Goal: Task Accomplishment & Management: Manage account settings

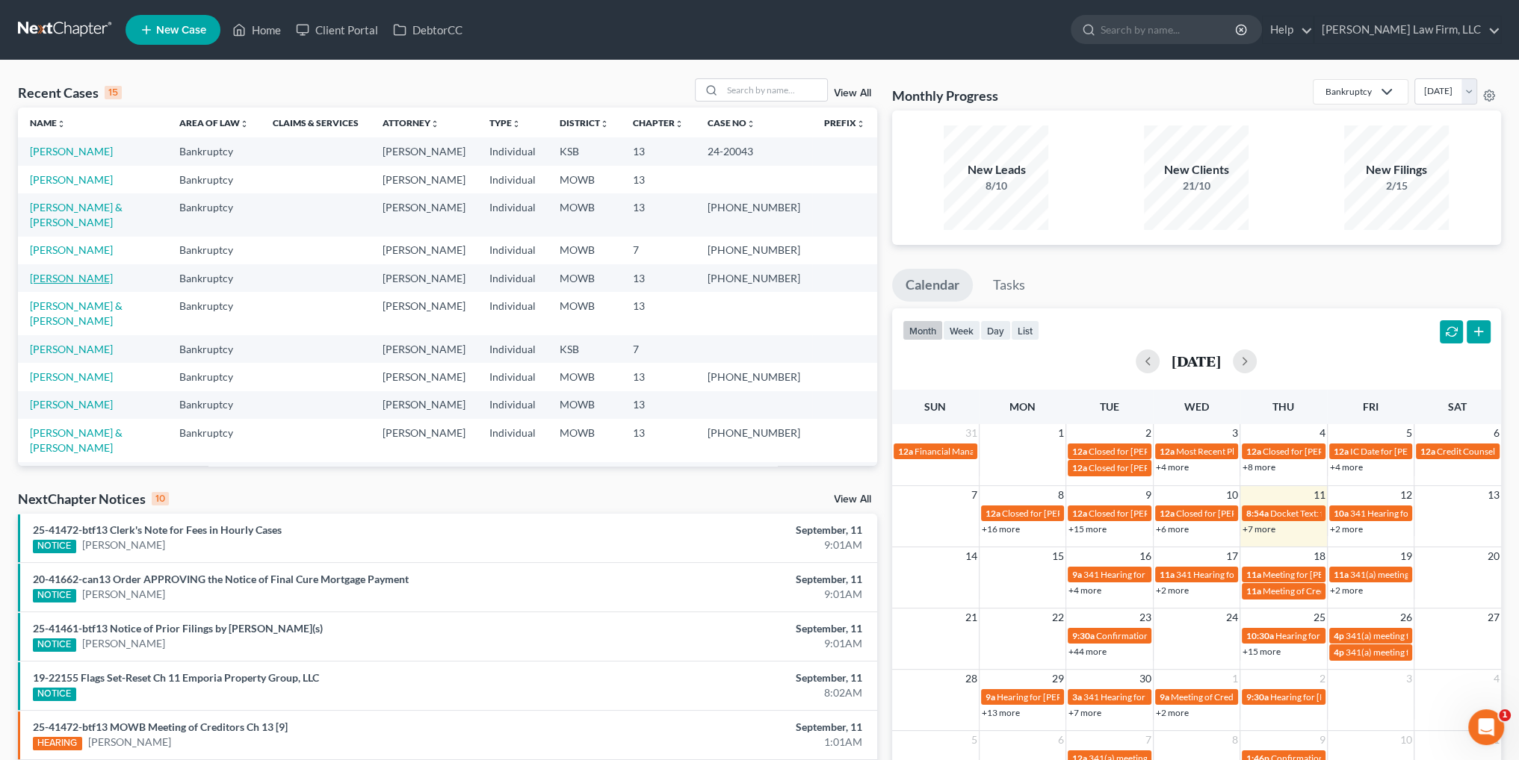
click at [57, 272] on link "[PERSON_NAME]" at bounding box center [71, 278] width 83 height 13
select select "4"
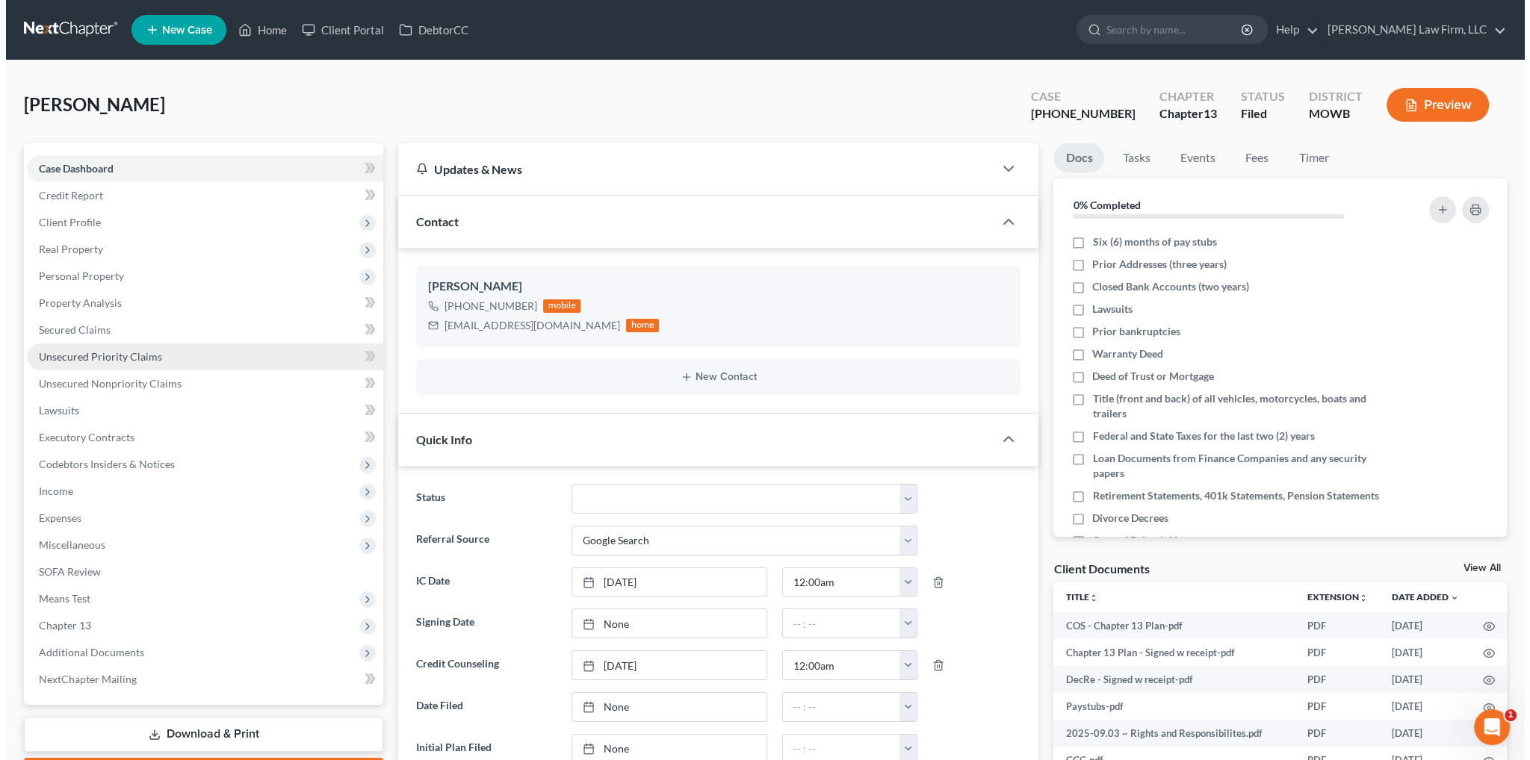
scroll to position [1814, 0]
click at [83, 362] on span "Unsecured Priority Claims" at bounding box center [94, 356] width 123 height 13
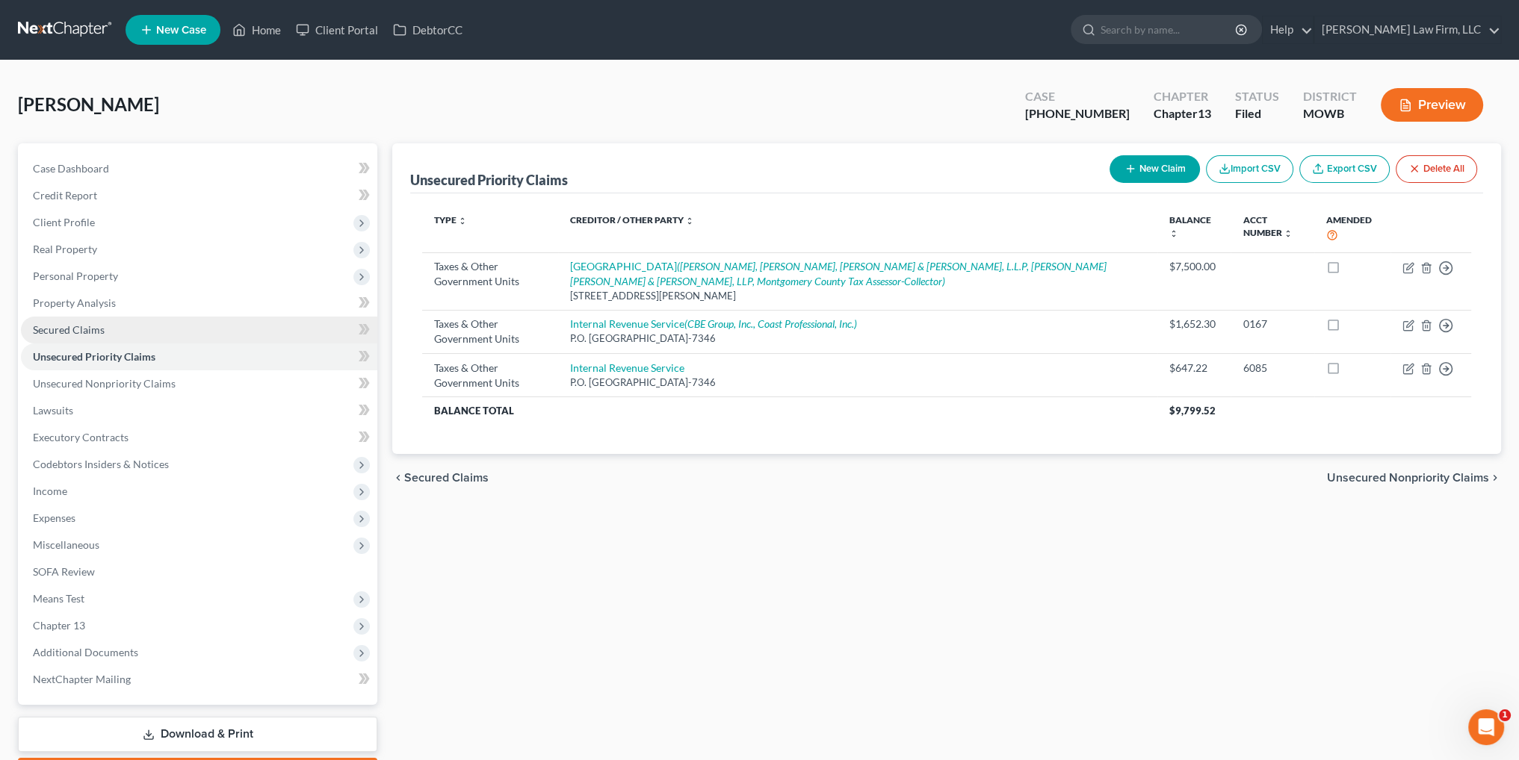
click at [87, 329] on span "Secured Claims" at bounding box center [69, 329] width 72 height 13
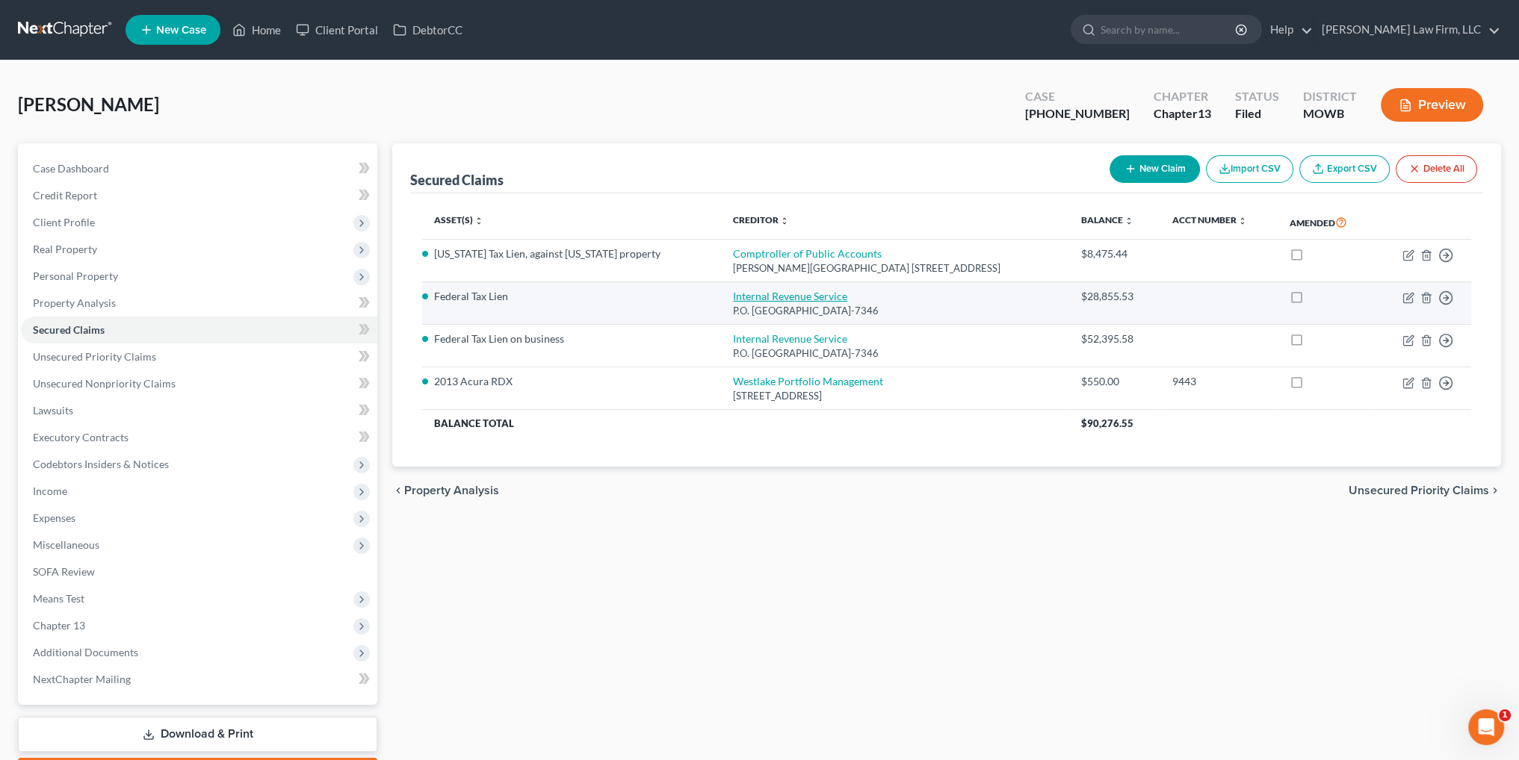
click at [733, 291] on link "Internal Revenue Service" at bounding box center [790, 296] width 114 height 13
select select "39"
select select "2"
select select "0"
select select "1"
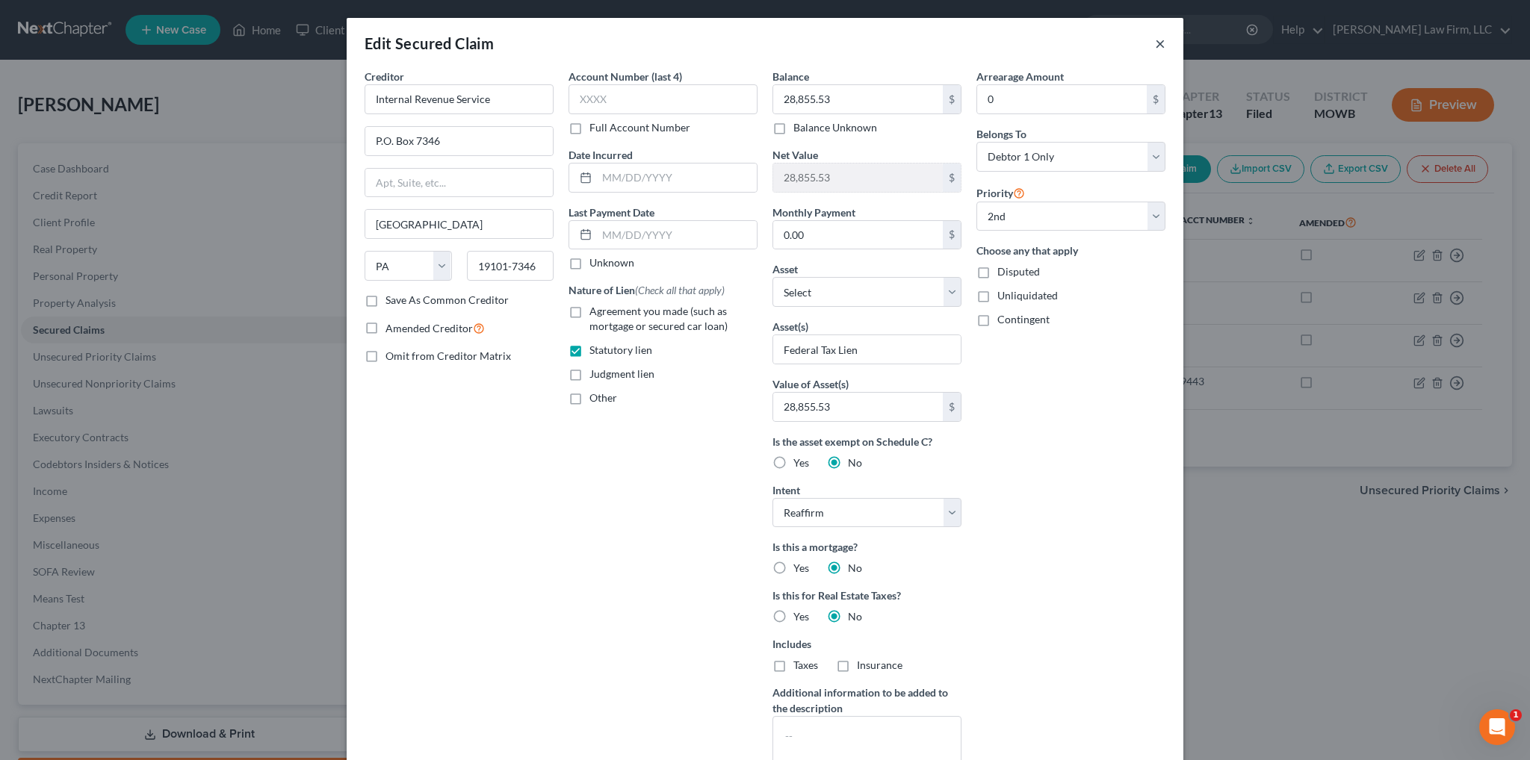
click at [1155, 43] on button "×" at bounding box center [1160, 43] width 10 height 18
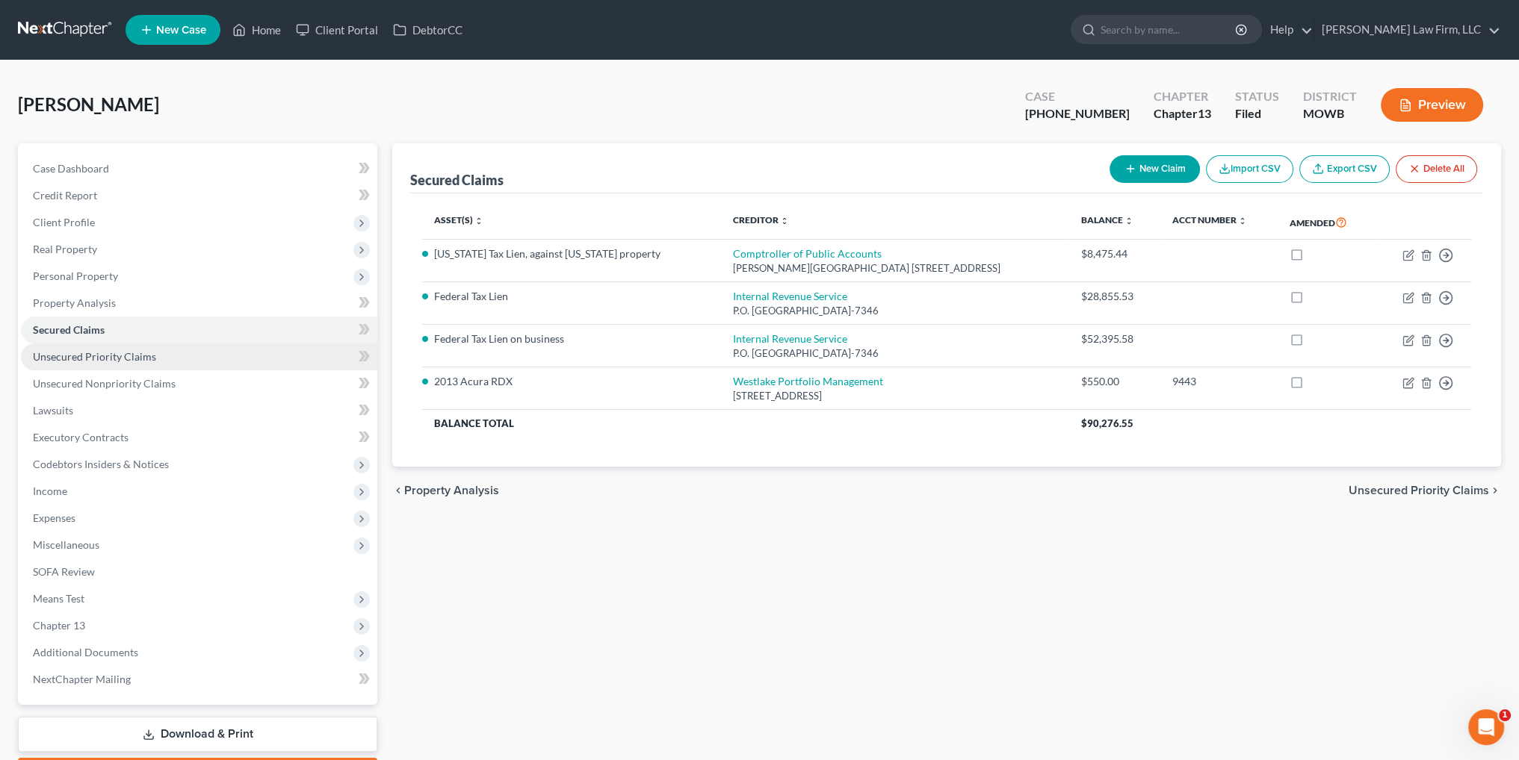
click at [111, 355] on span "Unsecured Priority Claims" at bounding box center [94, 356] width 123 height 13
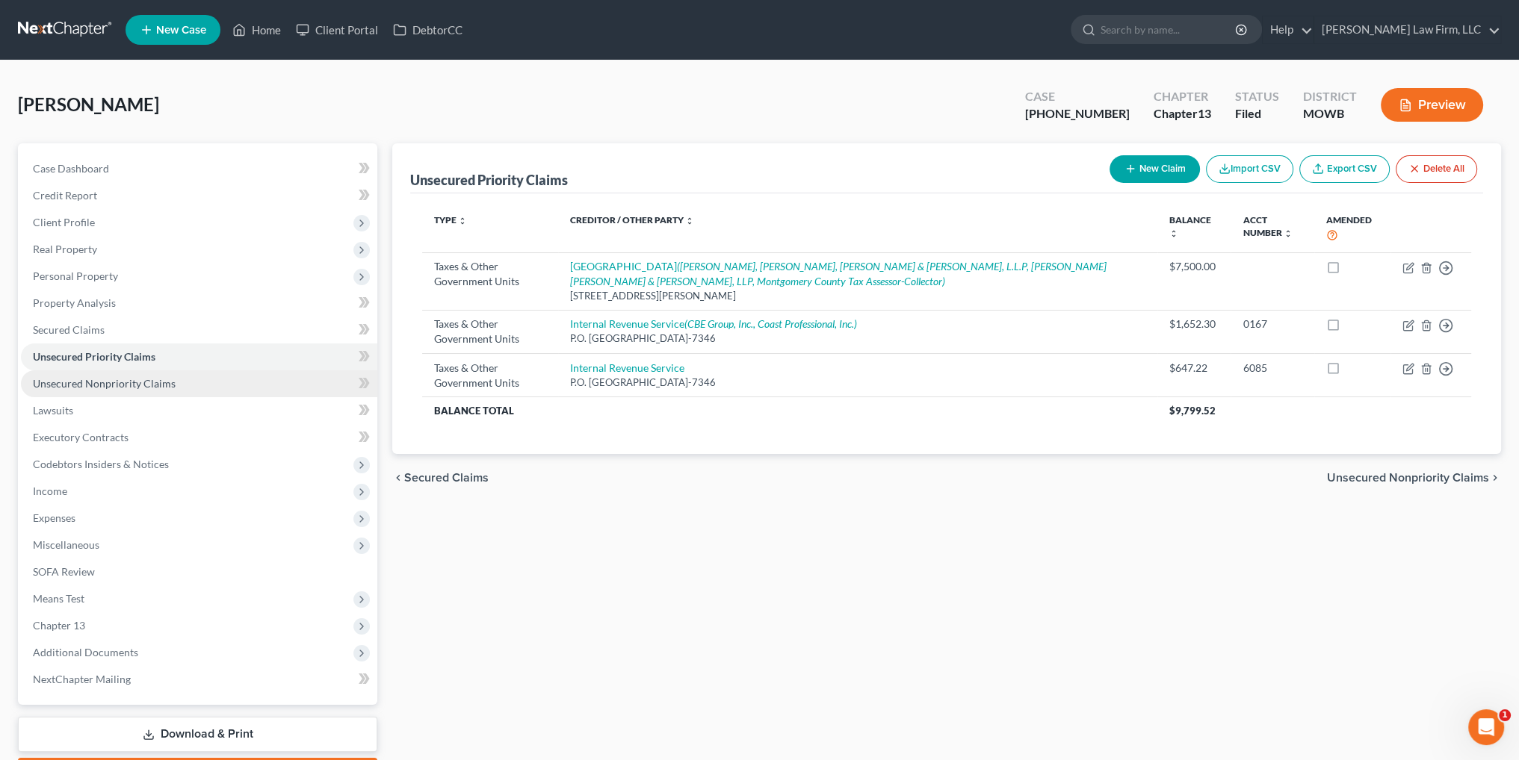
click at [125, 383] on span "Unsecured Nonpriority Claims" at bounding box center [104, 383] width 143 height 13
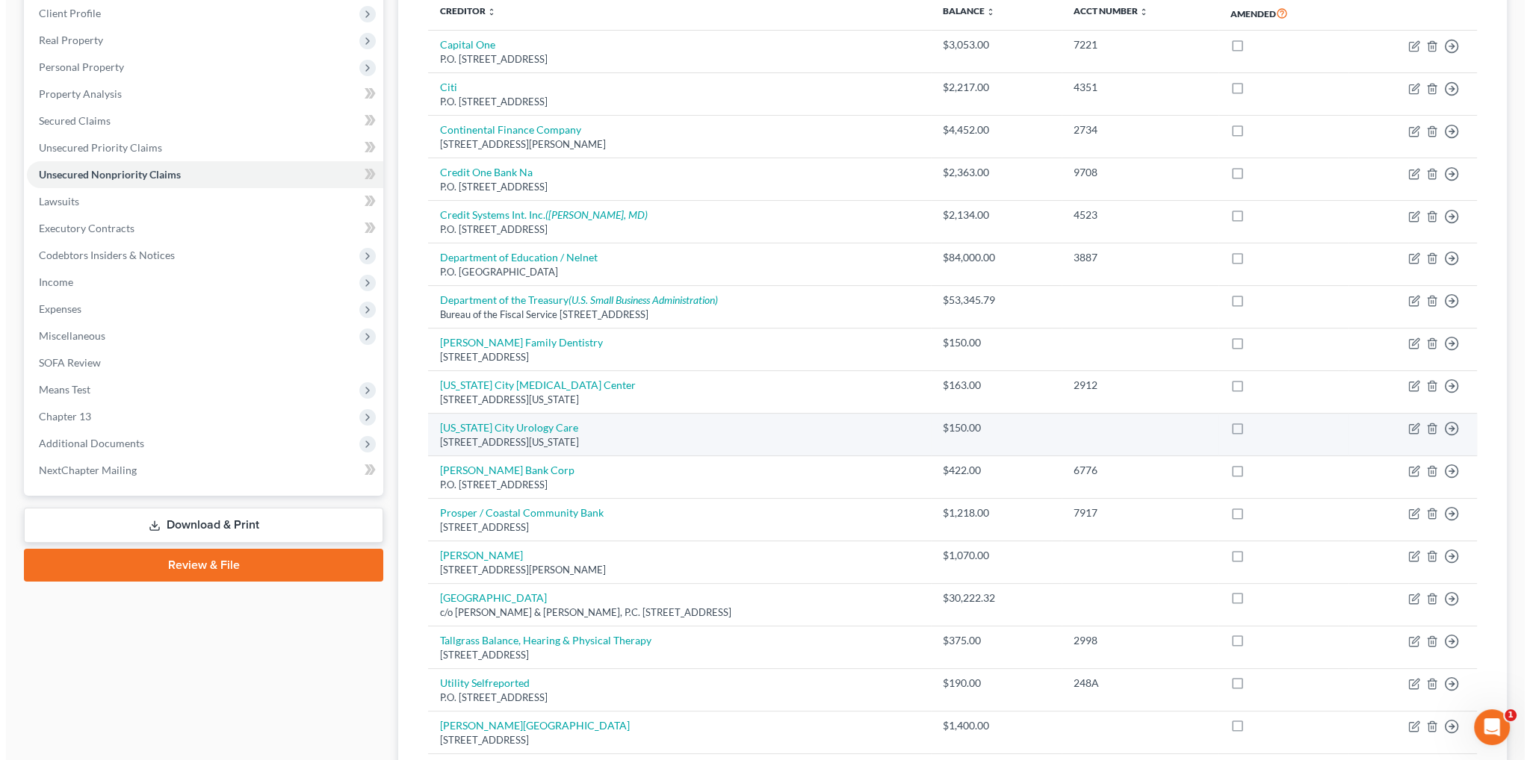
scroll to position [149, 0]
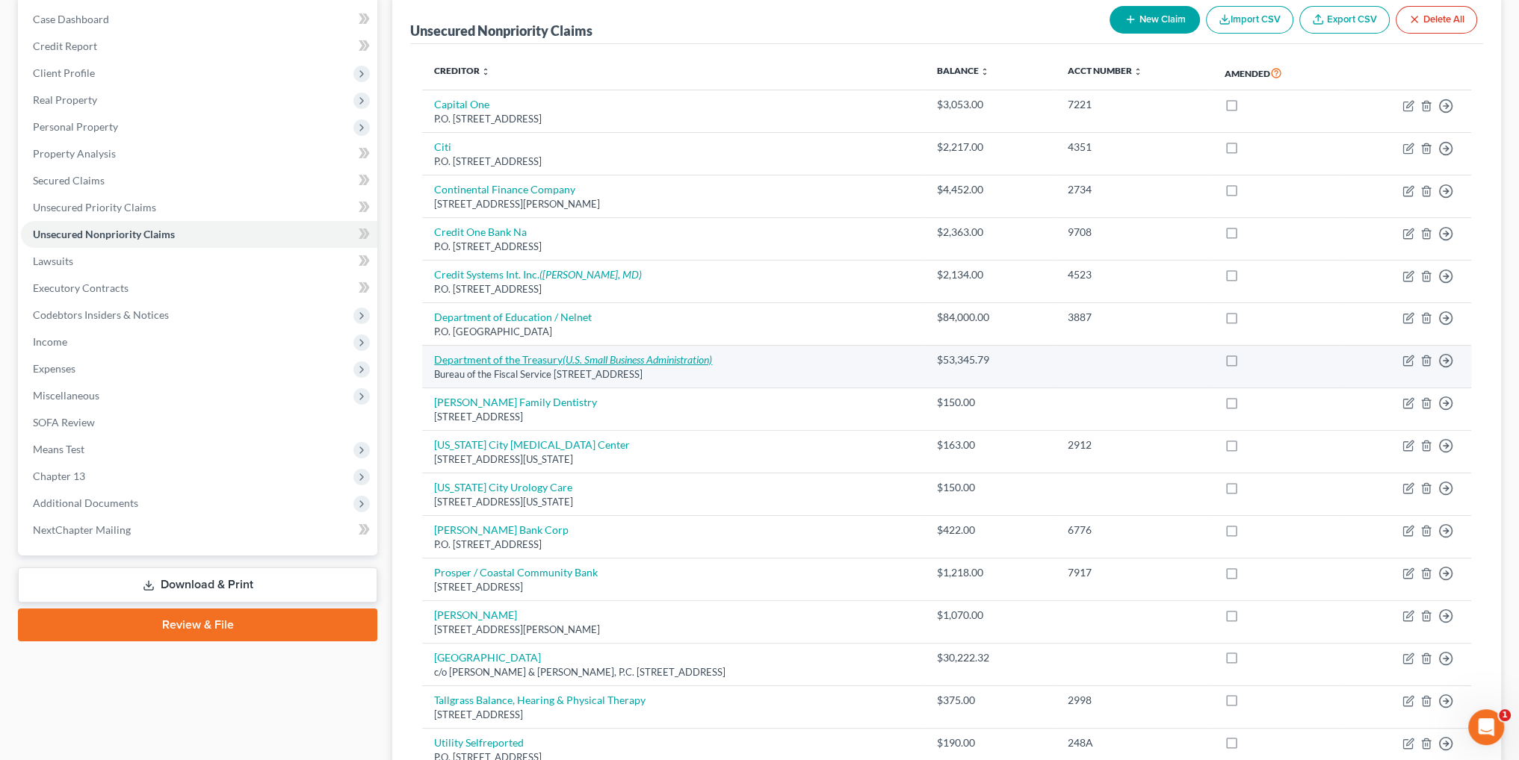
click at [538, 356] on link "Department of the Treasury (U.S. Small Business Administration)" at bounding box center [573, 359] width 278 height 13
select select "21"
select select "14"
select select "0"
select select "8"
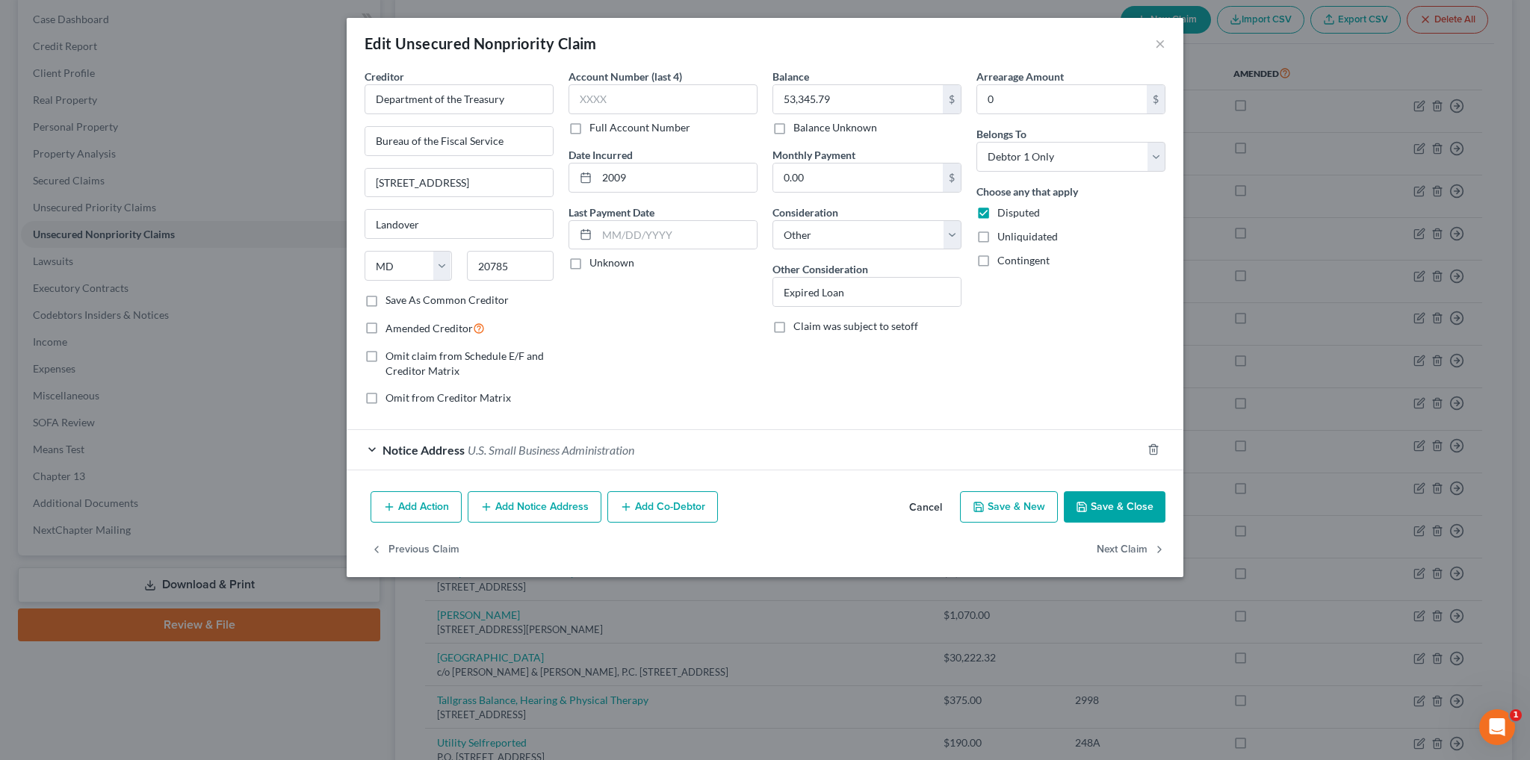
click at [487, 447] on span "U.S. Small Business Administration" at bounding box center [551, 450] width 167 height 14
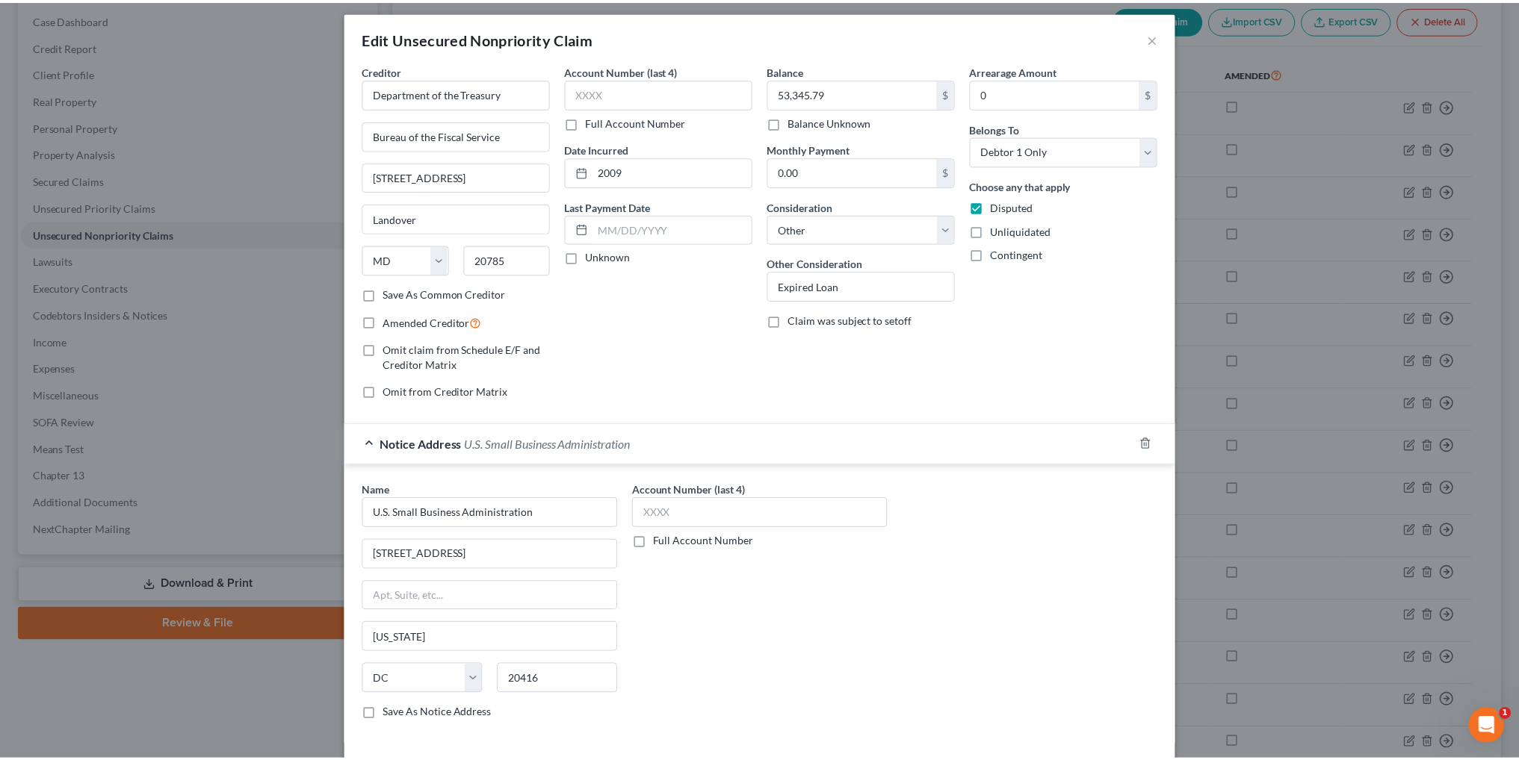
scroll to position [0, 0]
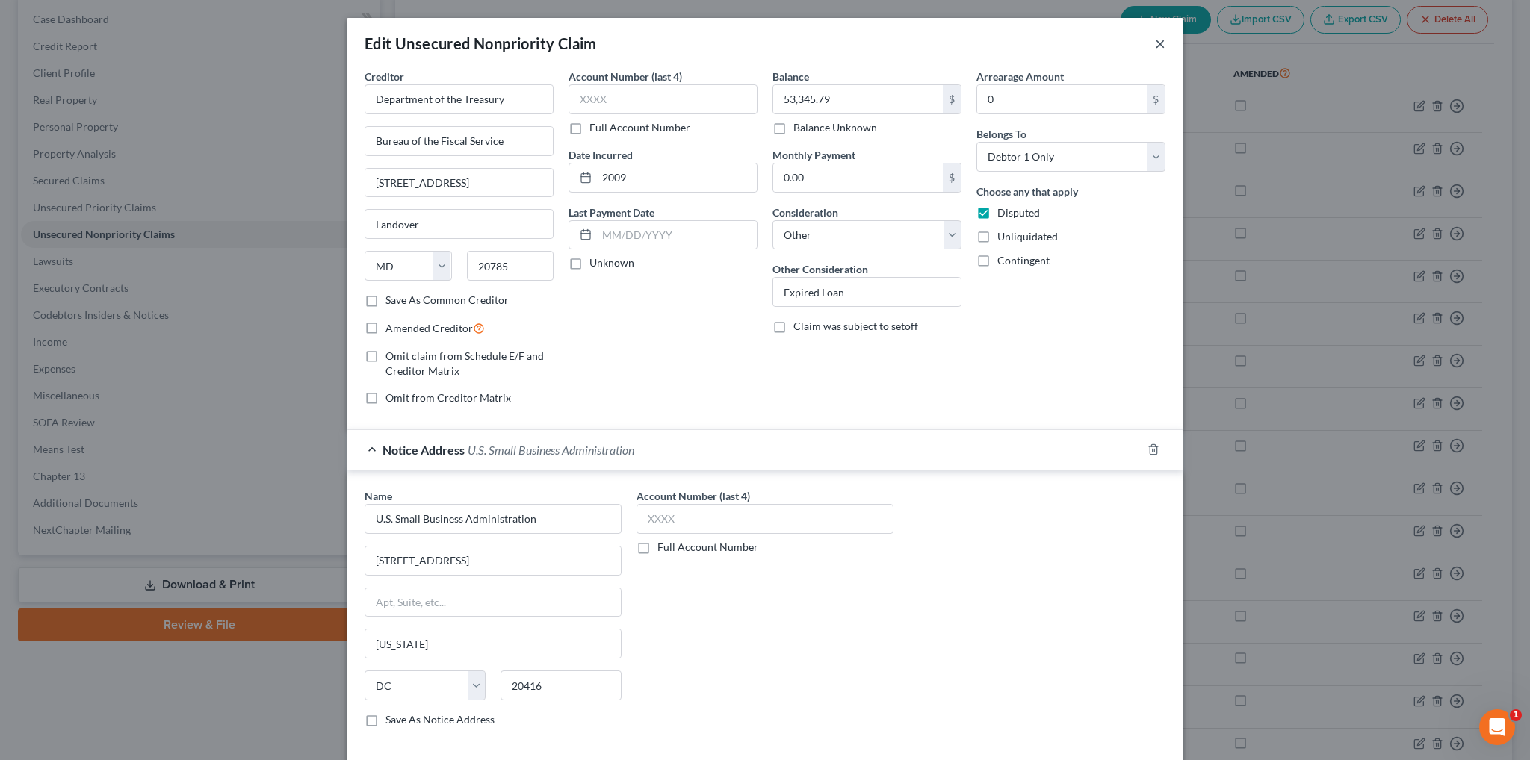
click at [1155, 43] on button "×" at bounding box center [1160, 43] width 10 height 18
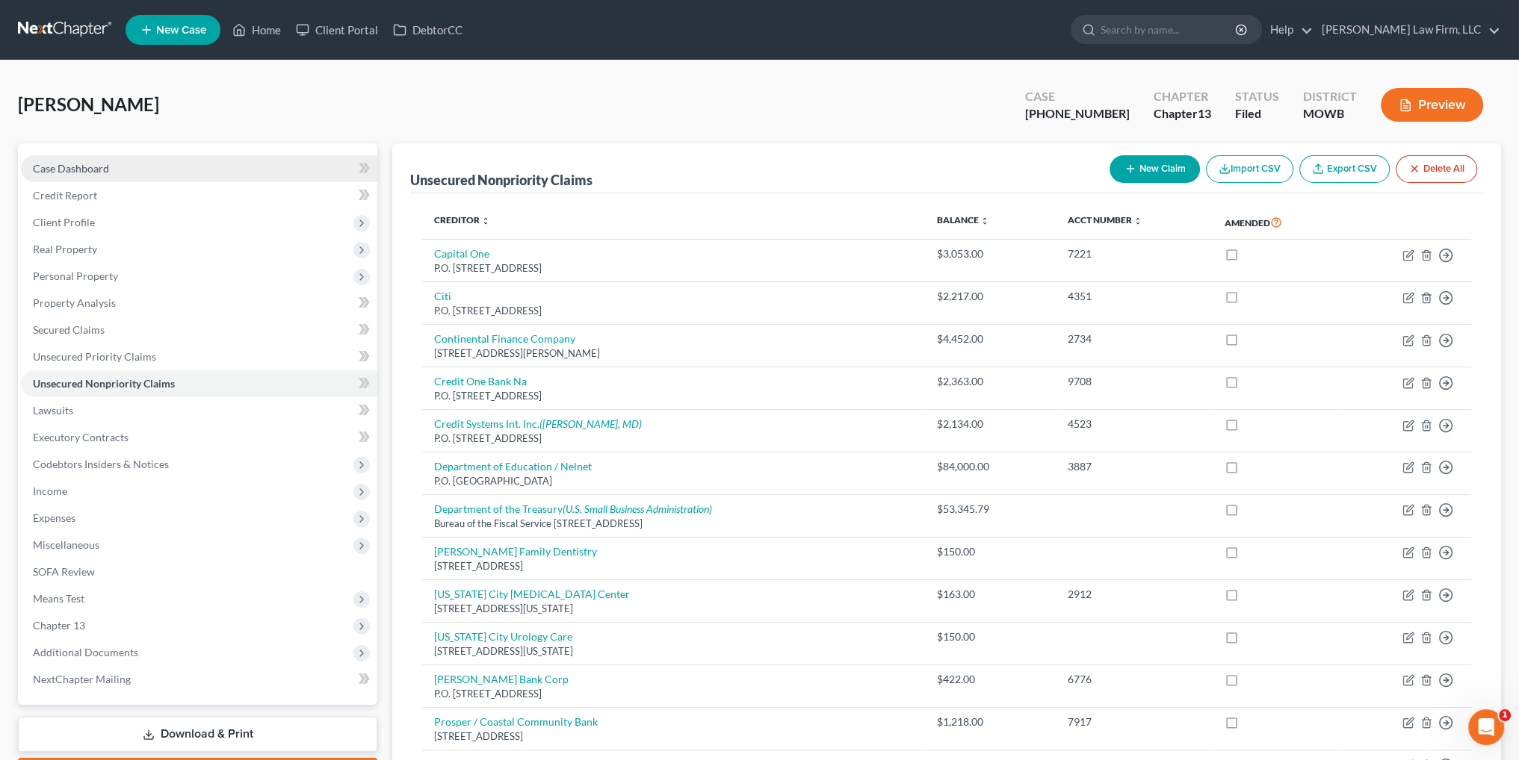
click at [87, 167] on span "Case Dashboard" at bounding box center [71, 168] width 76 height 13
select select "4"
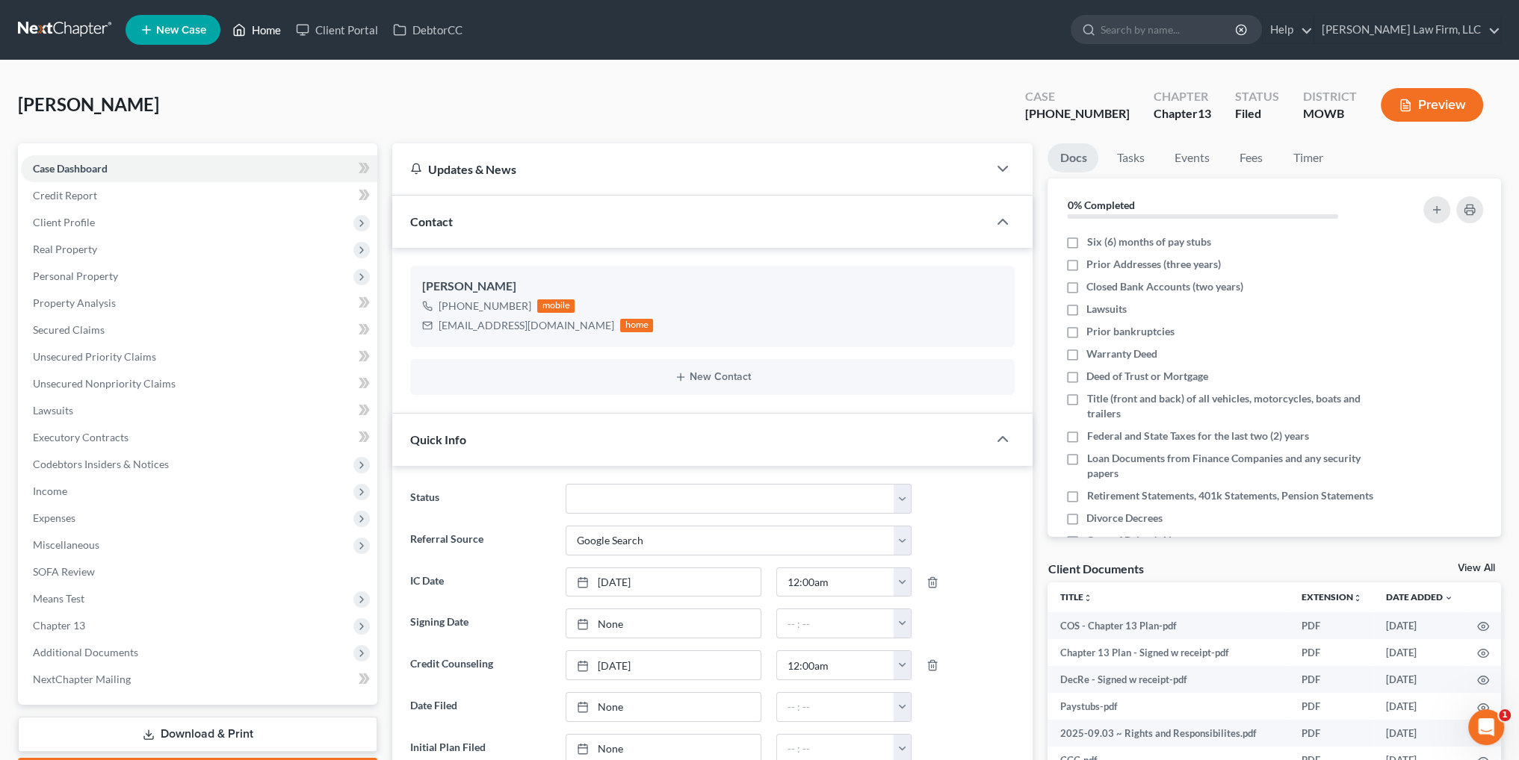
click at [255, 28] on link "Home" at bounding box center [256, 29] width 63 height 27
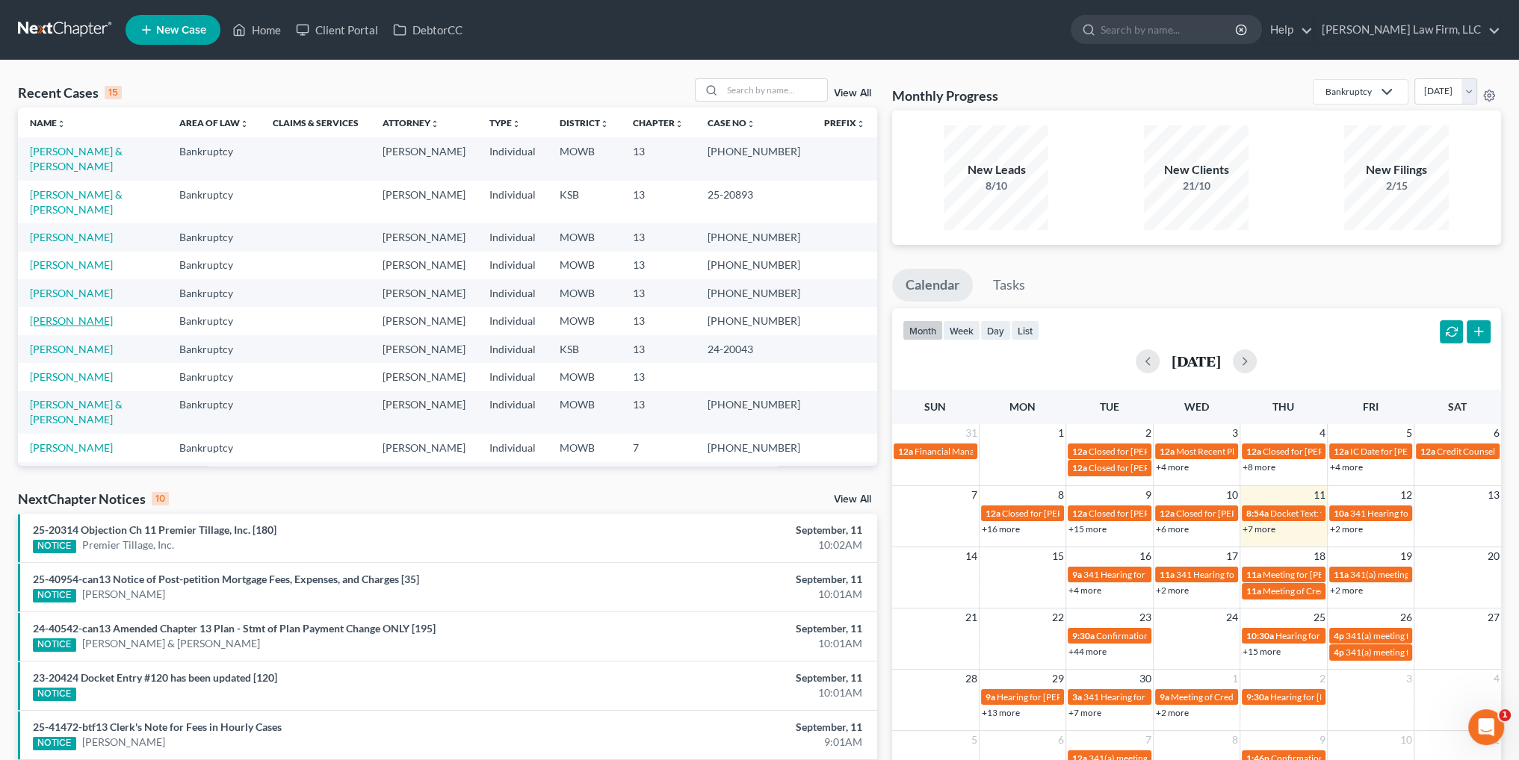
click at [45, 314] on link "[PERSON_NAME]" at bounding box center [71, 320] width 83 height 13
select select "4"
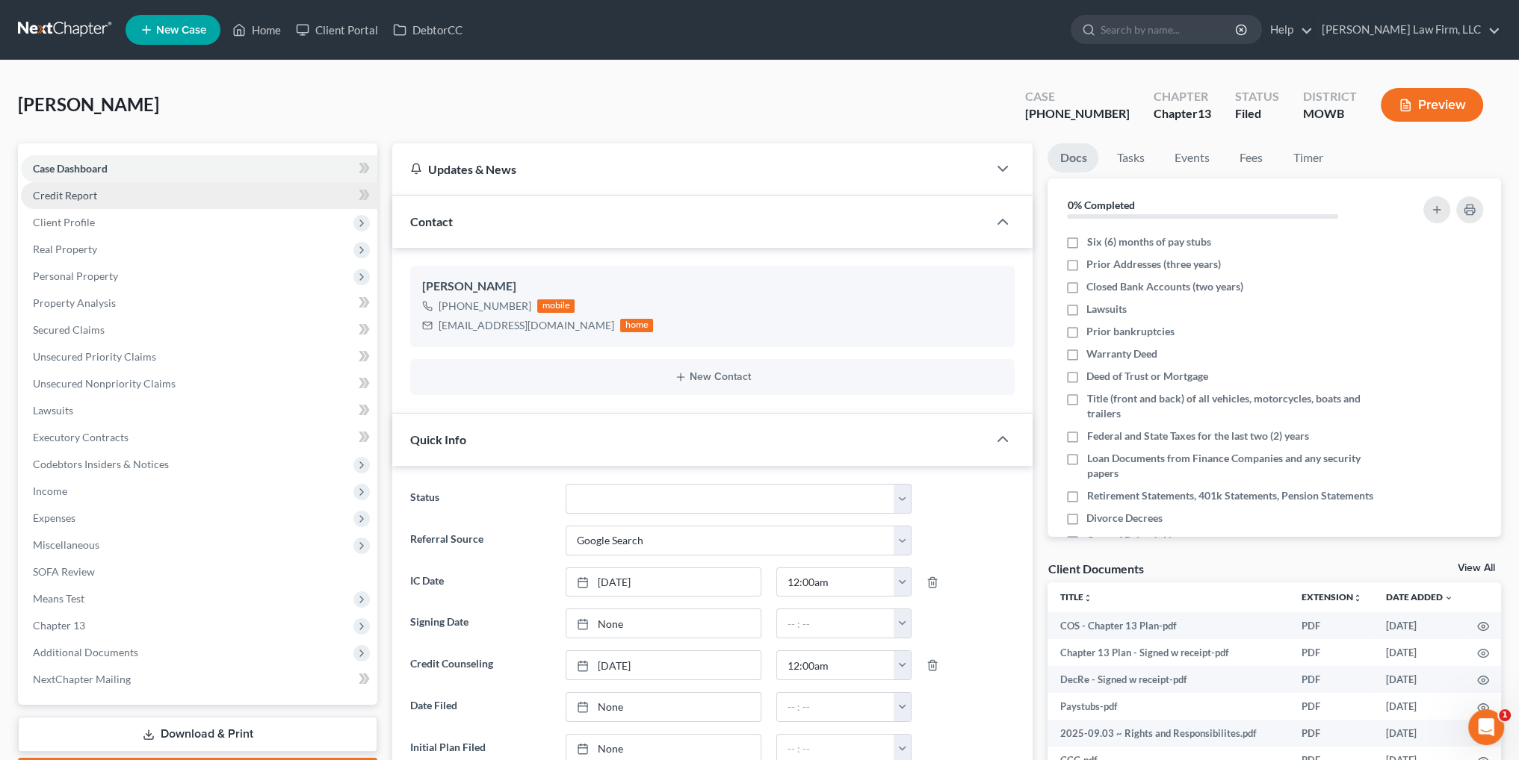
scroll to position [1814, 0]
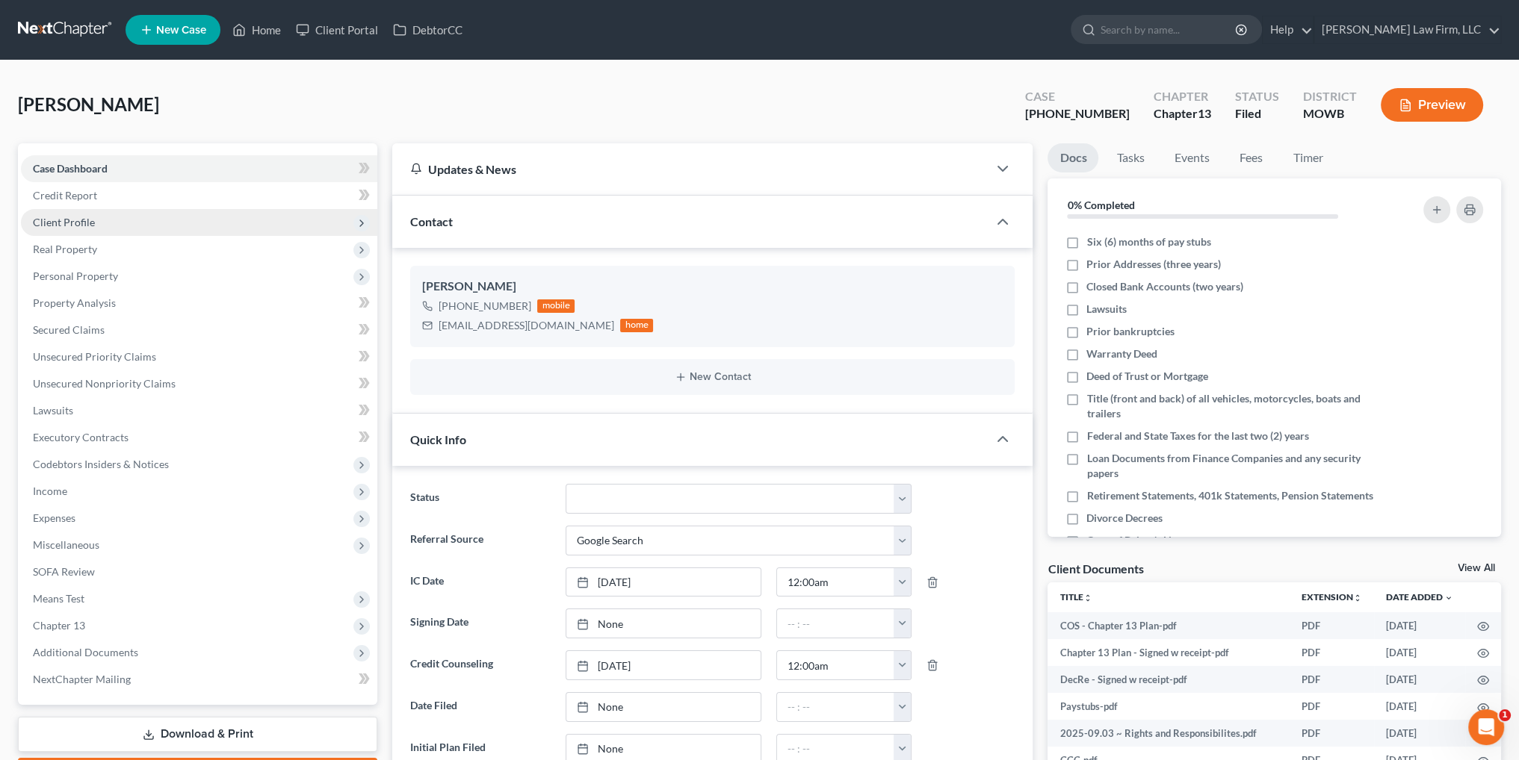
click at [59, 223] on span "Client Profile" at bounding box center [64, 222] width 62 height 13
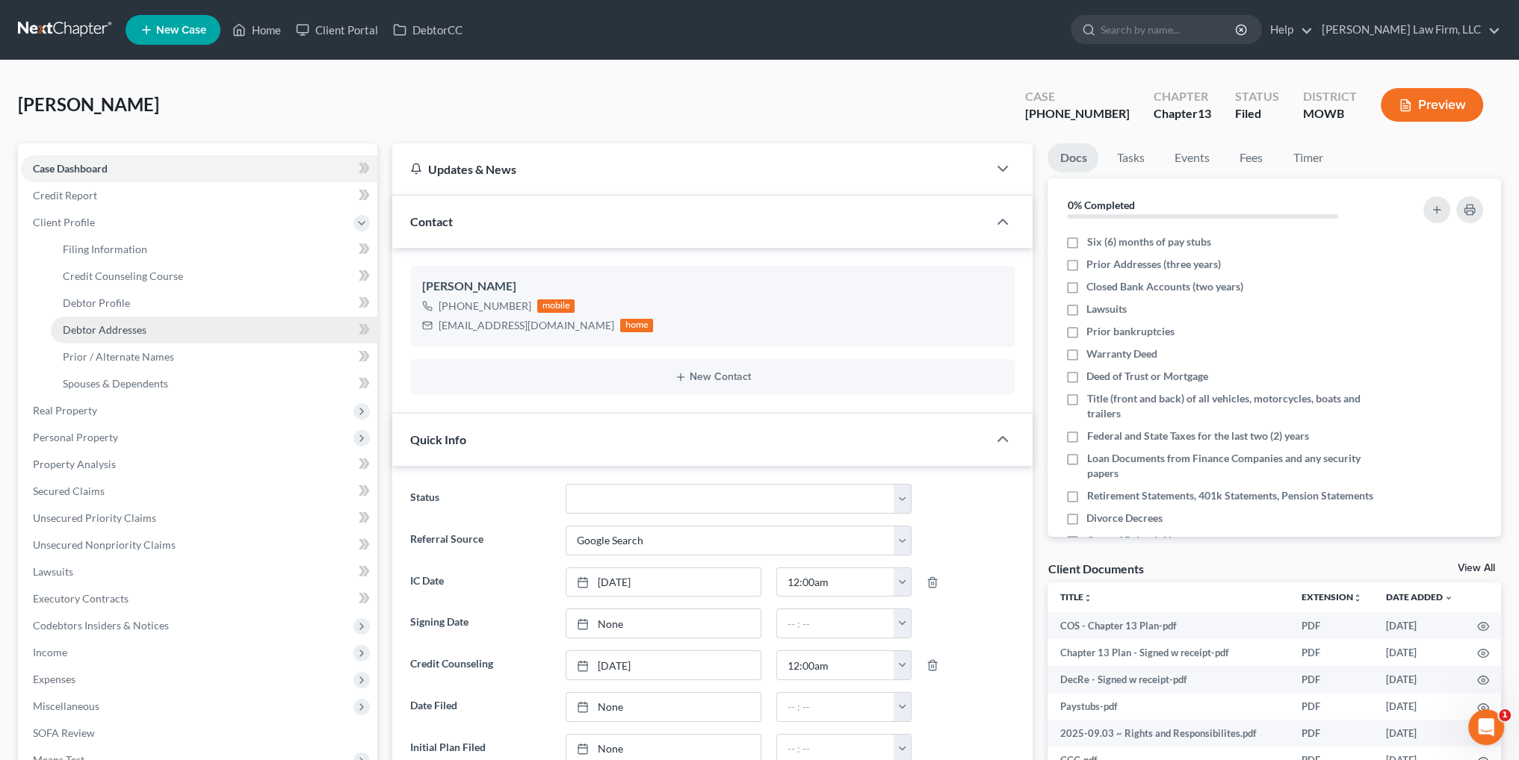
click at [99, 320] on link "Debtor Addresses" at bounding box center [214, 330] width 326 height 27
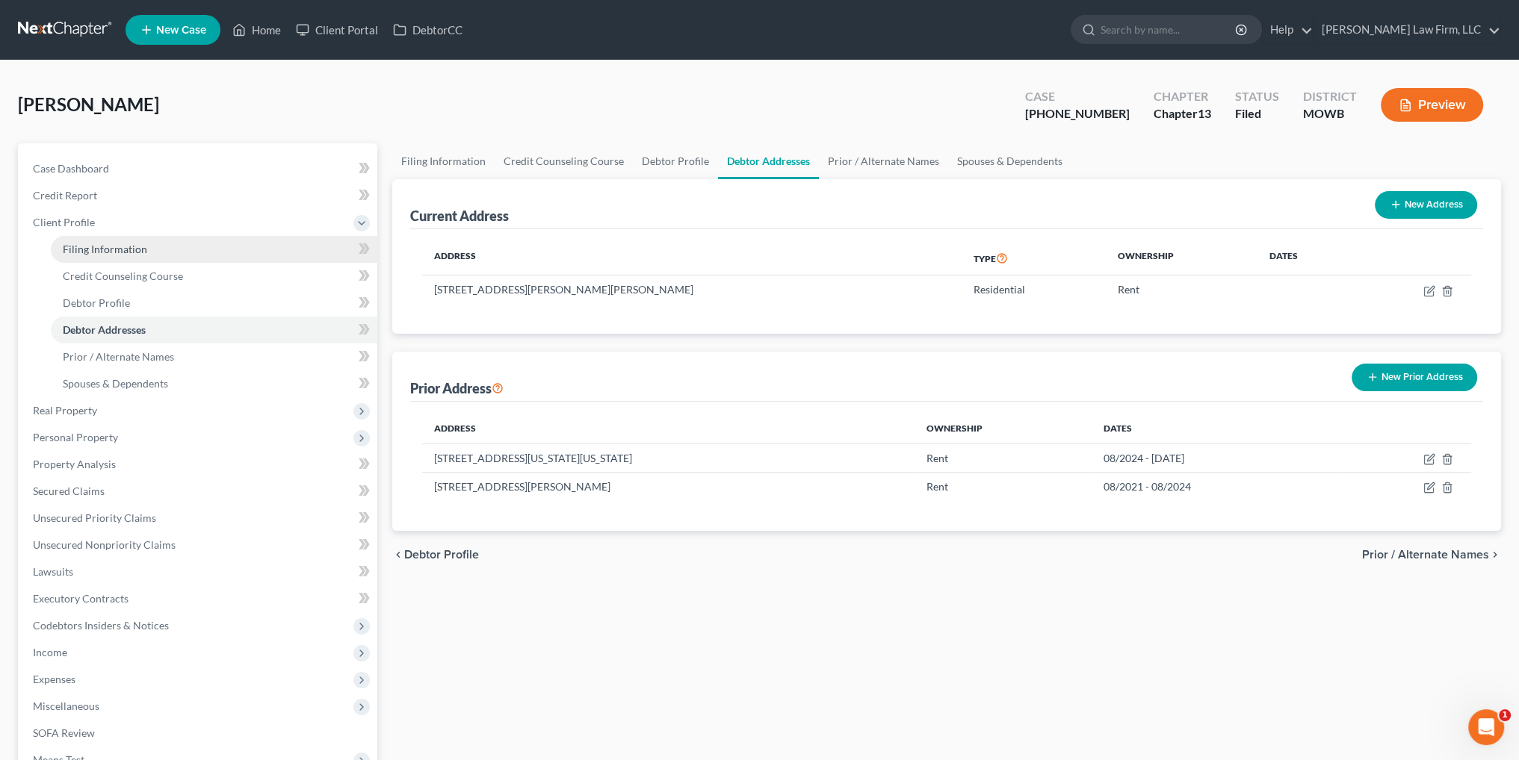
click at [84, 244] on span "Filing Information" at bounding box center [105, 249] width 84 height 13
select select "1"
select select "0"
select select "3"
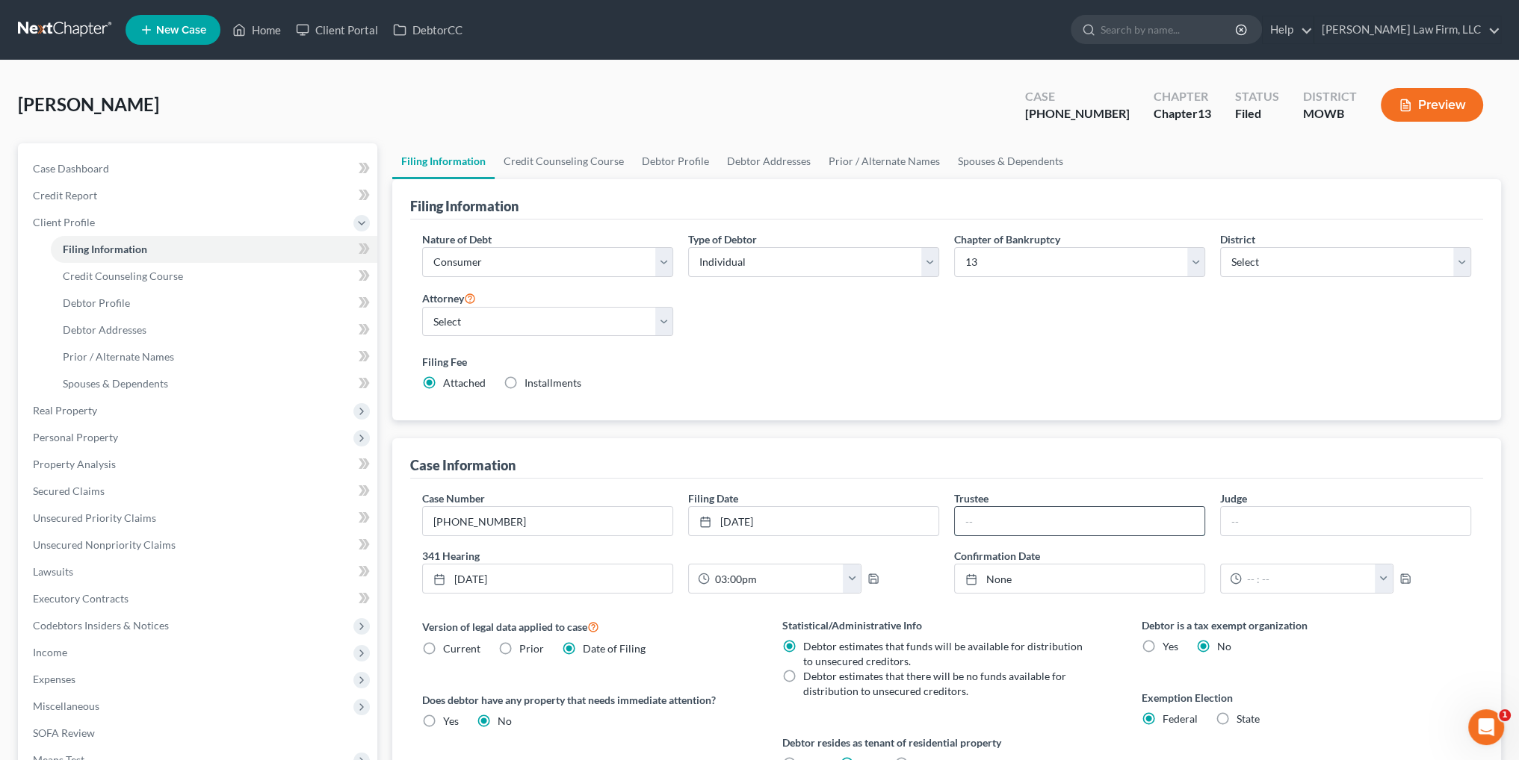
click at [1006, 522] on input "text" at bounding box center [1079, 521] width 249 height 28
type input "Richard V. Fink"
click at [1294, 528] on input "text" at bounding box center [1345, 521] width 249 height 28
type input "Brian Fenimore"
click at [875, 578] on icon "button" at bounding box center [873, 579] width 12 height 12
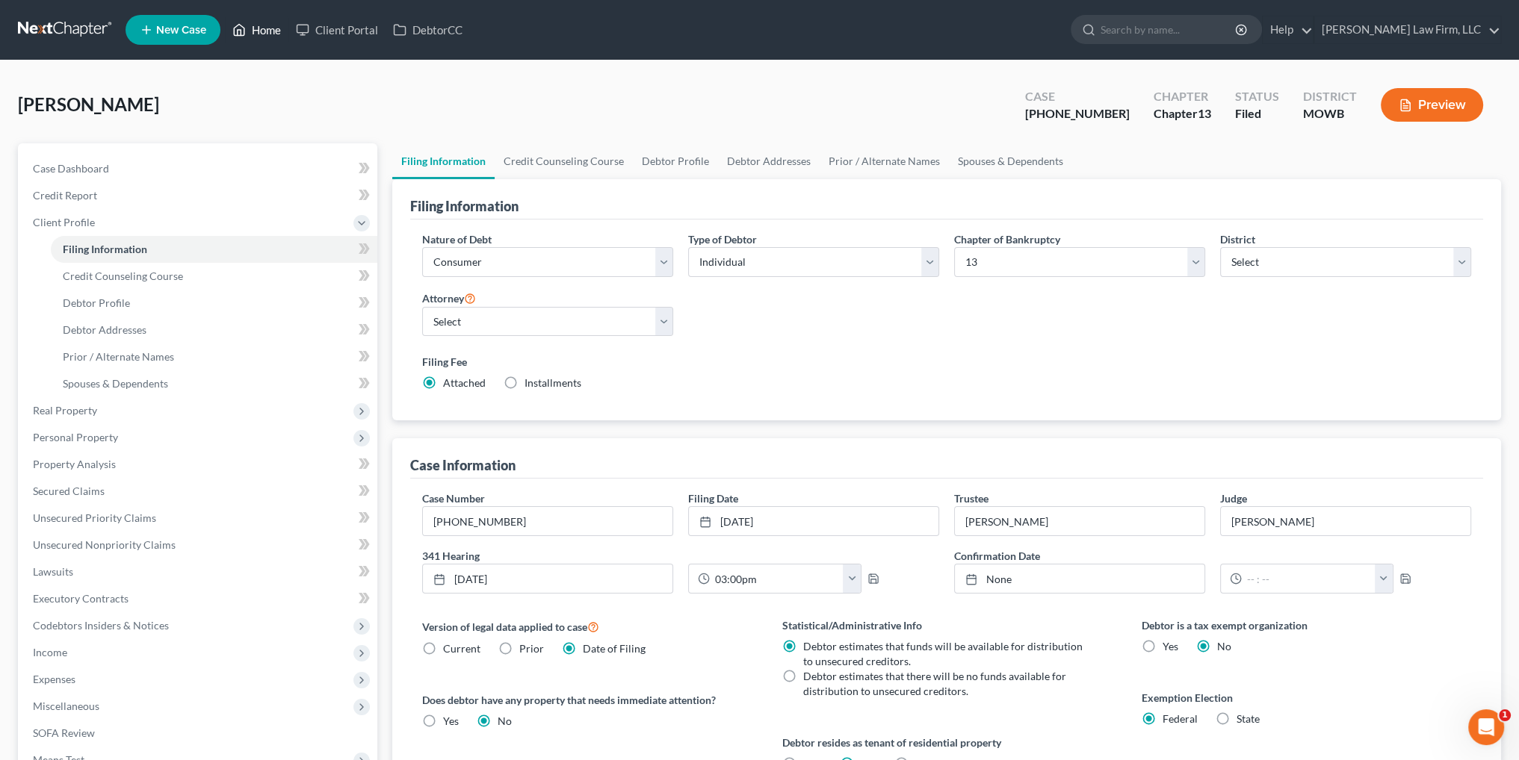
click at [257, 22] on link "Home" at bounding box center [256, 29] width 63 height 27
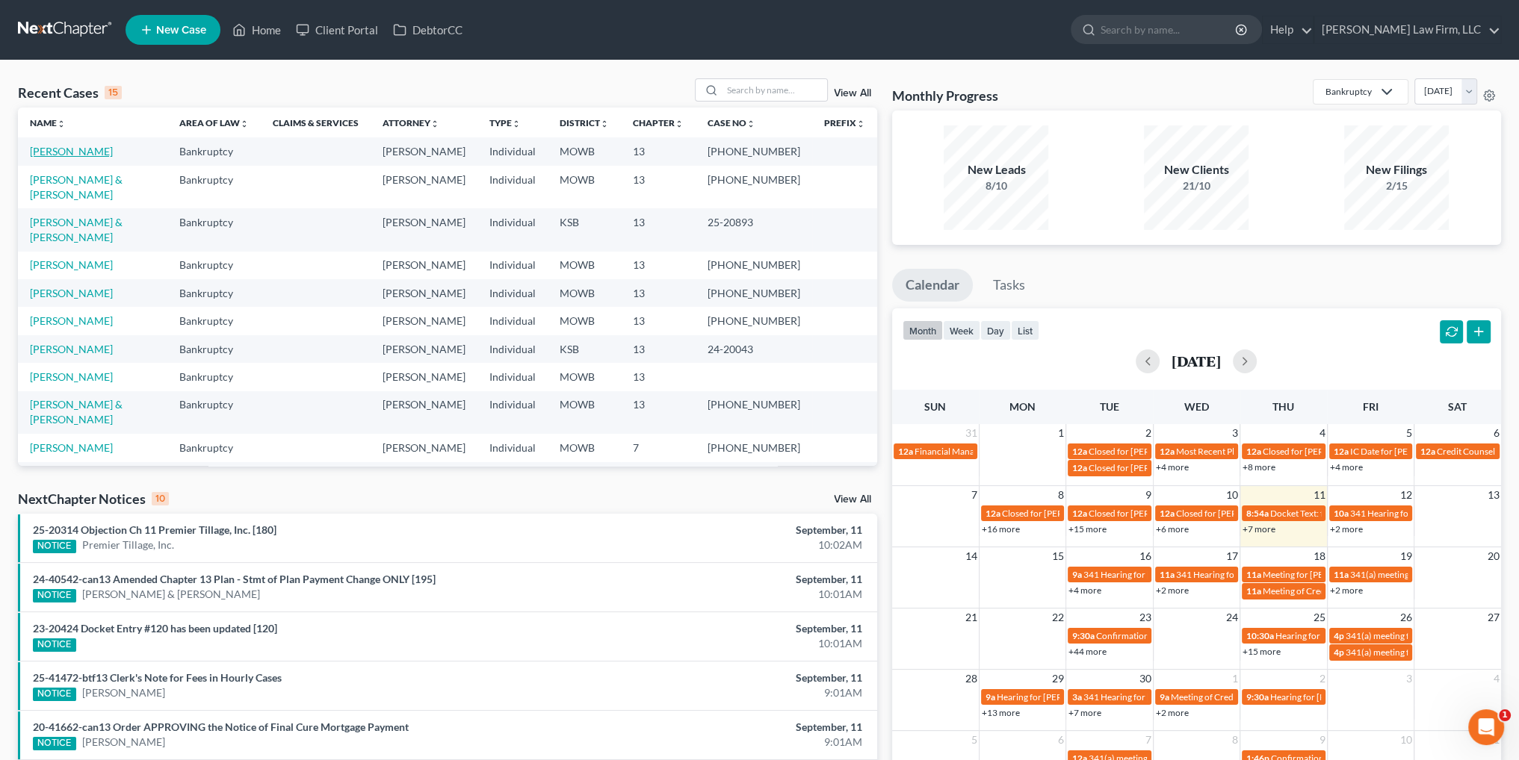
click at [40, 152] on link "[PERSON_NAME]" at bounding box center [71, 151] width 83 height 13
select select "4"
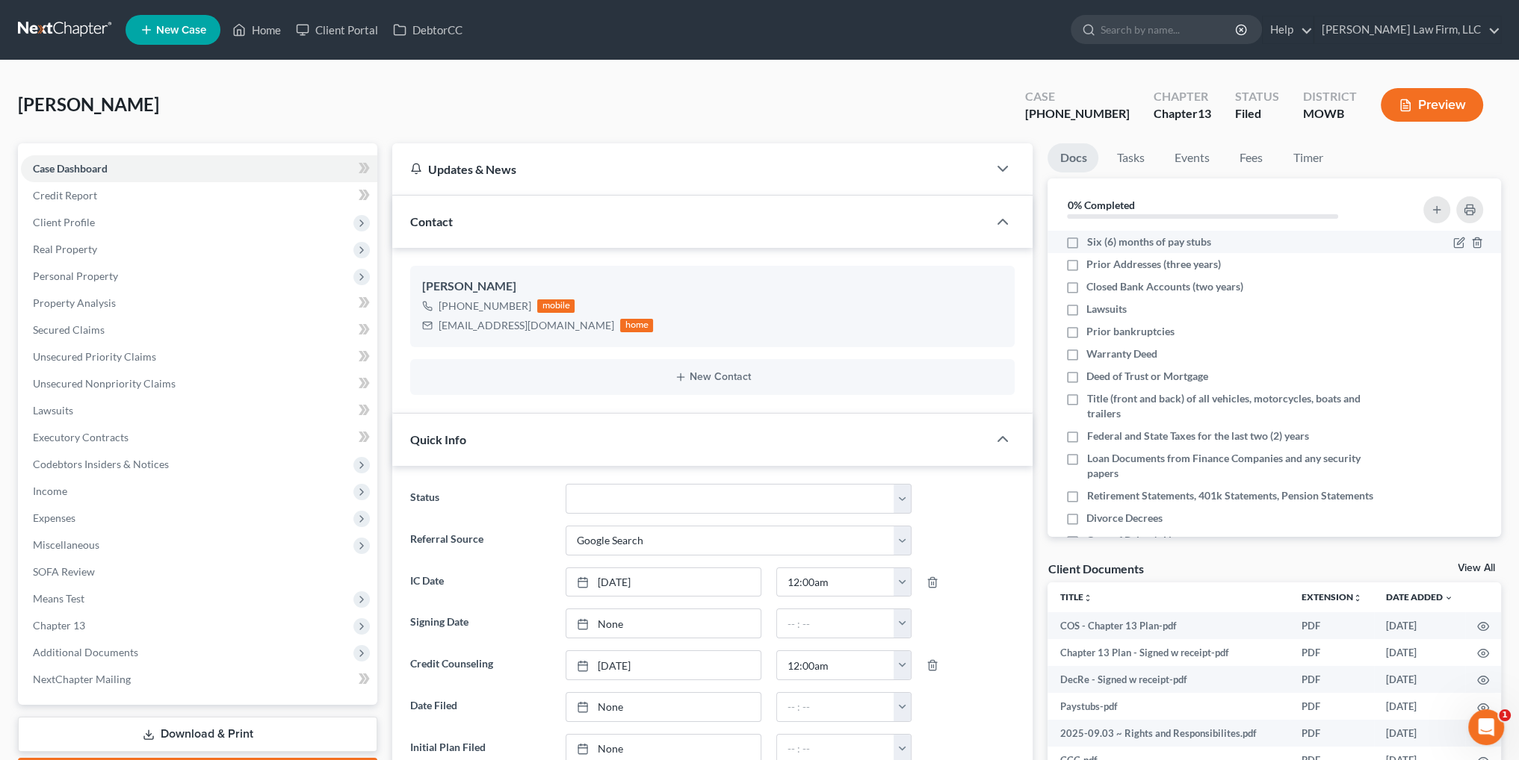
scroll to position [1814, 0]
click at [1086, 243] on label "Six (6) months of pay stubs" at bounding box center [1148, 242] width 124 height 15
click at [1092, 243] on input "Six (6) months of pay stubs" at bounding box center [1097, 240] width 10 height 10
checkbox input "true"
click at [1086, 262] on label "Prior Addresses (three years)" at bounding box center [1153, 264] width 134 height 15
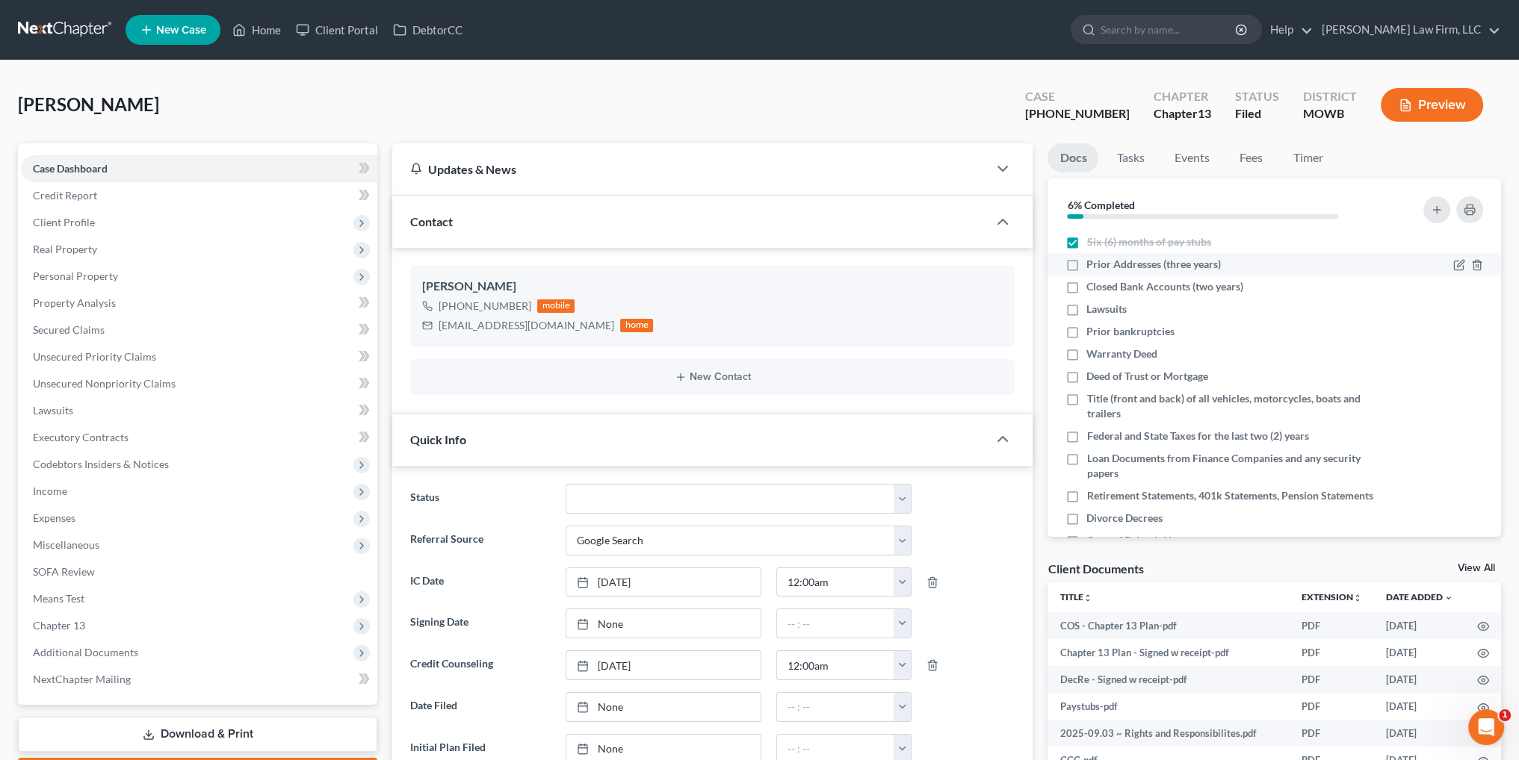
click at [1092, 262] on input "Prior Addresses (three years)" at bounding box center [1097, 262] width 10 height 10
checkbox input "true"
click at [1086, 433] on label "Federal and State Taxes for the last two (2) years" at bounding box center [1197, 436] width 222 height 15
click at [1092, 433] on input "Federal and State Taxes for the last two (2) years" at bounding box center [1097, 434] width 10 height 10
checkbox input "true"
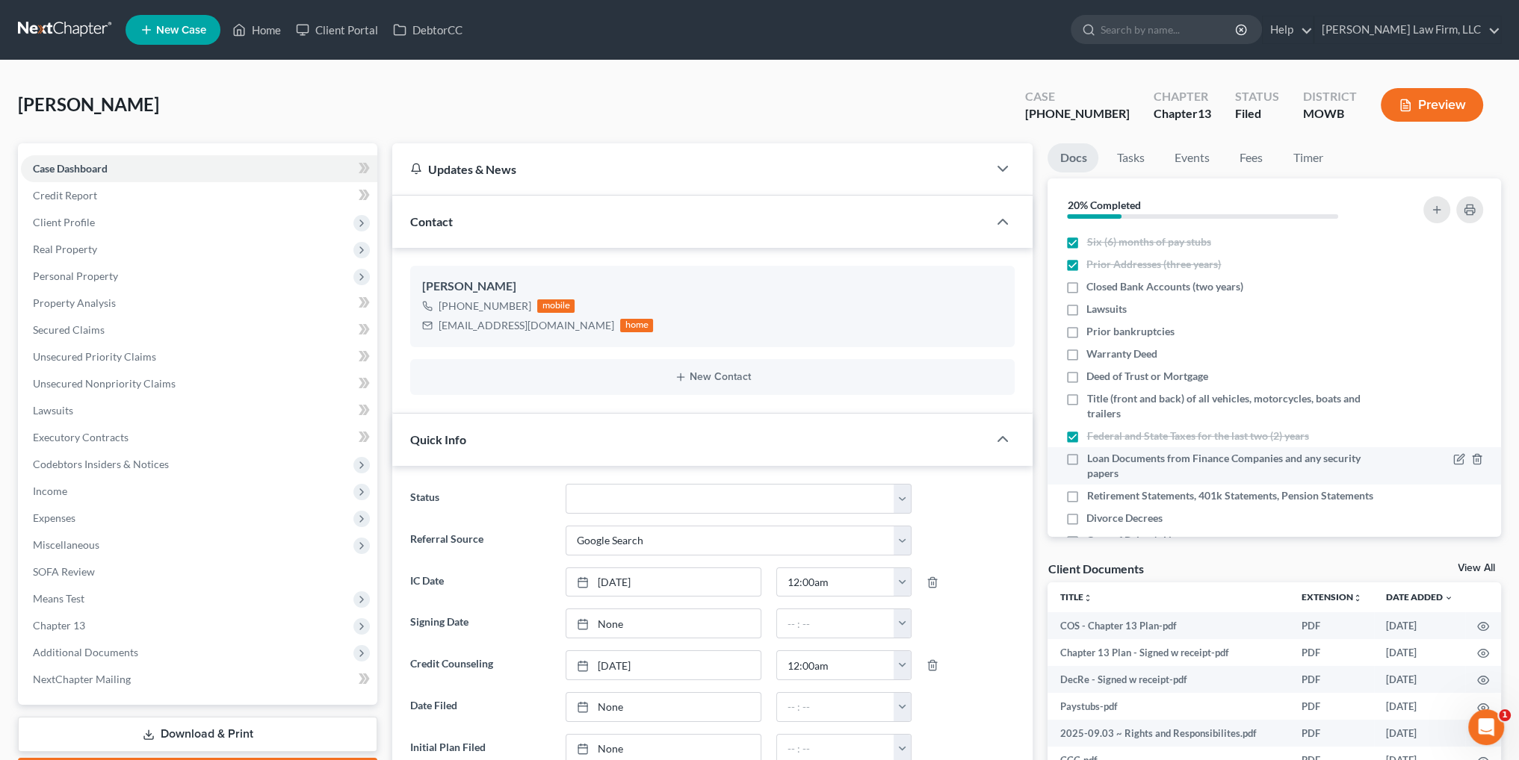
scroll to position [75, 0]
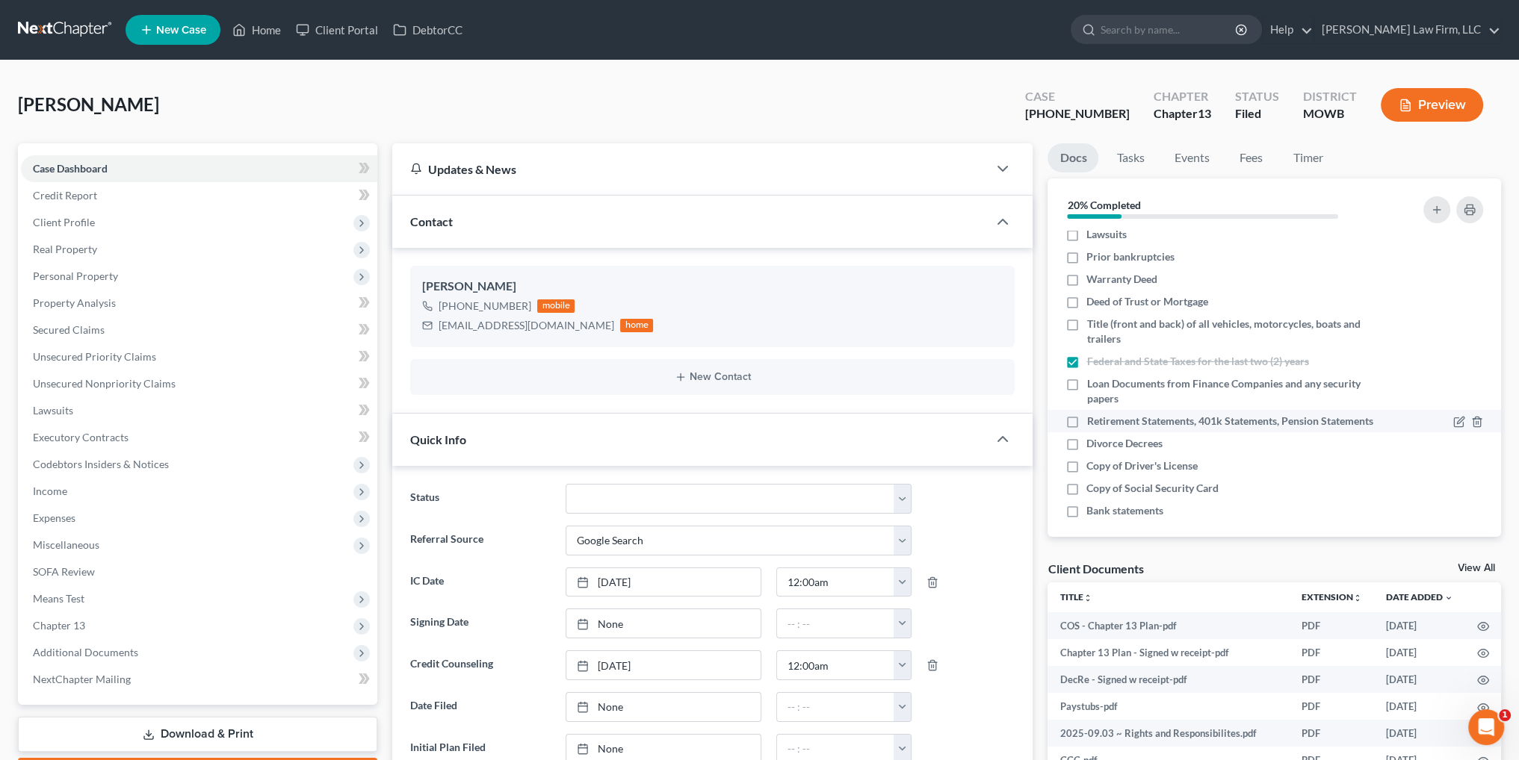
click at [1086, 427] on label "Retirement Statements, 401k Statements, Pension Statements" at bounding box center [1229, 421] width 286 height 15
click at [1092, 424] on input "Retirement Statements, 401k Statements, Pension Statements" at bounding box center [1097, 419] width 10 height 10
checkbox input "true"
click at [1086, 474] on label "Copy of Driver's License" at bounding box center [1141, 466] width 111 height 15
click at [1092, 468] on input "Copy of Driver's License" at bounding box center [1097, 464] width 10 height 10
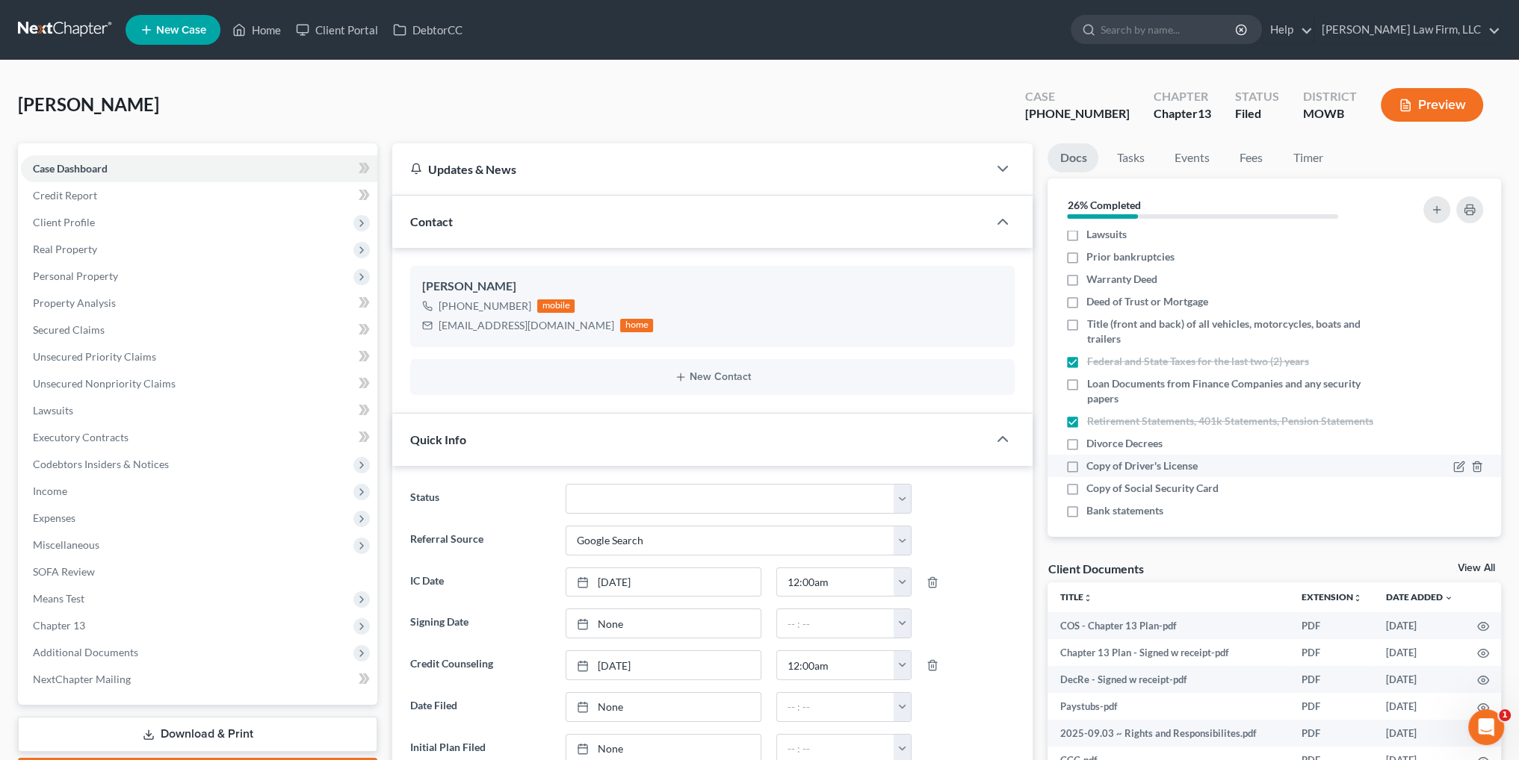
checkbox input "true"
click at [1086, 496] on label "Copy of Social Security Card" at bounding box center [1152, 488] width 132 height 15
click at [1092, 491] on input "Copy of Social Security Card" at bounding box center [1097, 486] width 10 height 10
checkbox input "true"
click at [1086, 518] on label "Bank statements" at bounding box center [1124, 510] width 77 height 15
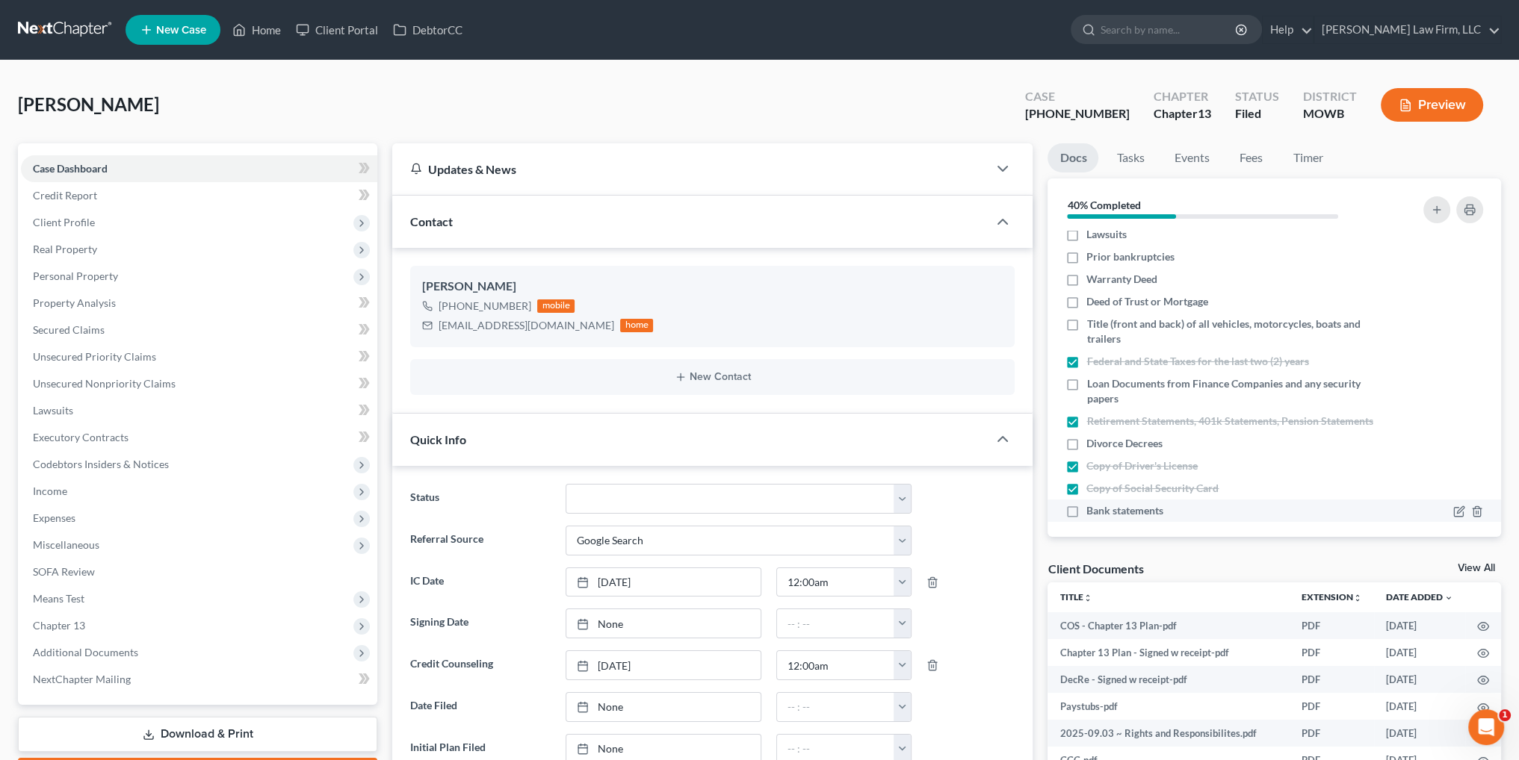
click at [1092, 513] on input "Bank statements" at bounding box center [1097, 508] width 10 height 10
checkbox input "true"
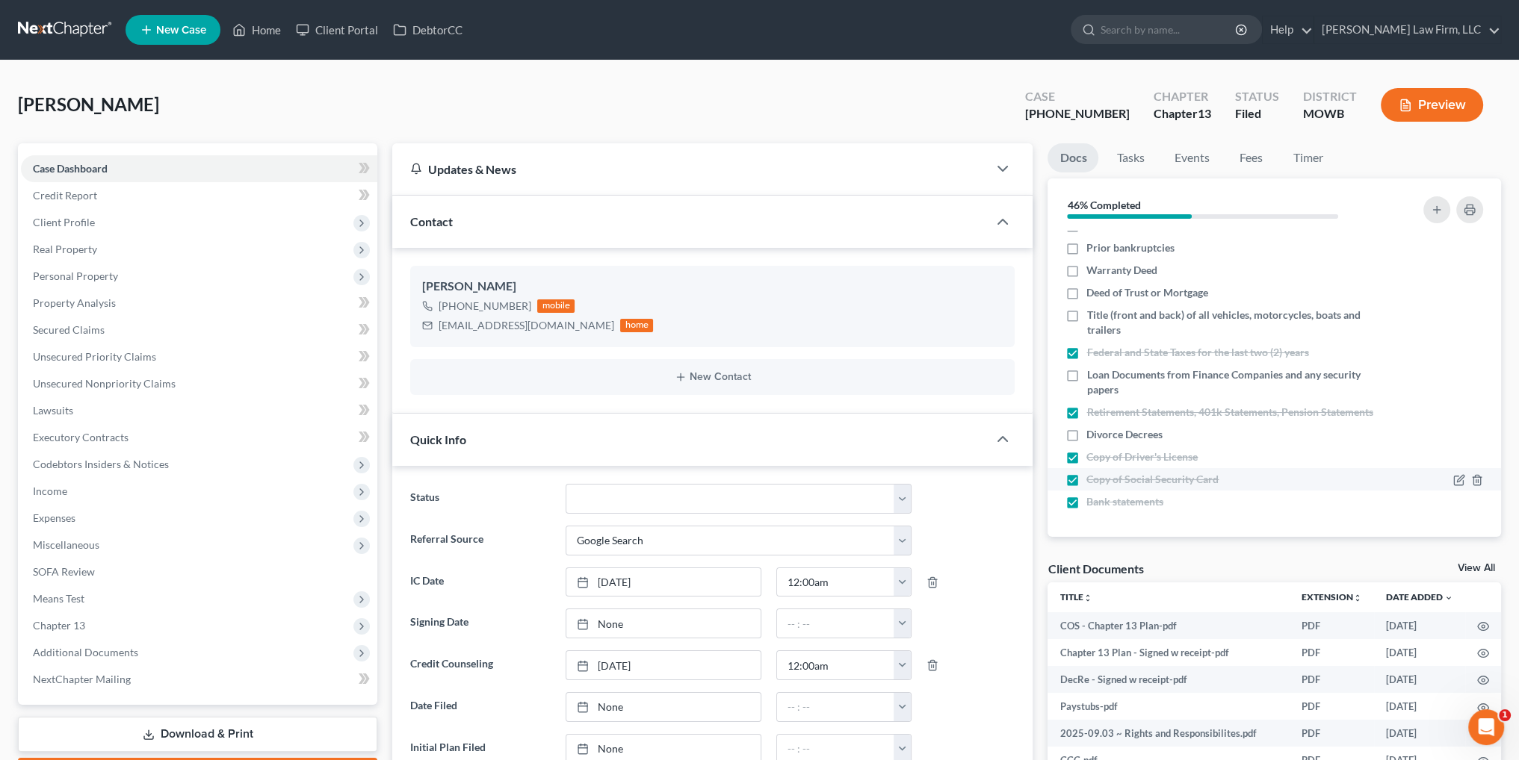
scroll to position [99, 0]
drag, startPoint x: 1132, startPoint y: 153, endPoint x: 1150, endPoint y: 155, distance: 18.0
click at [1132, 153] on link "Tasks" at bounding box center [1130, 157] width 52 height 29
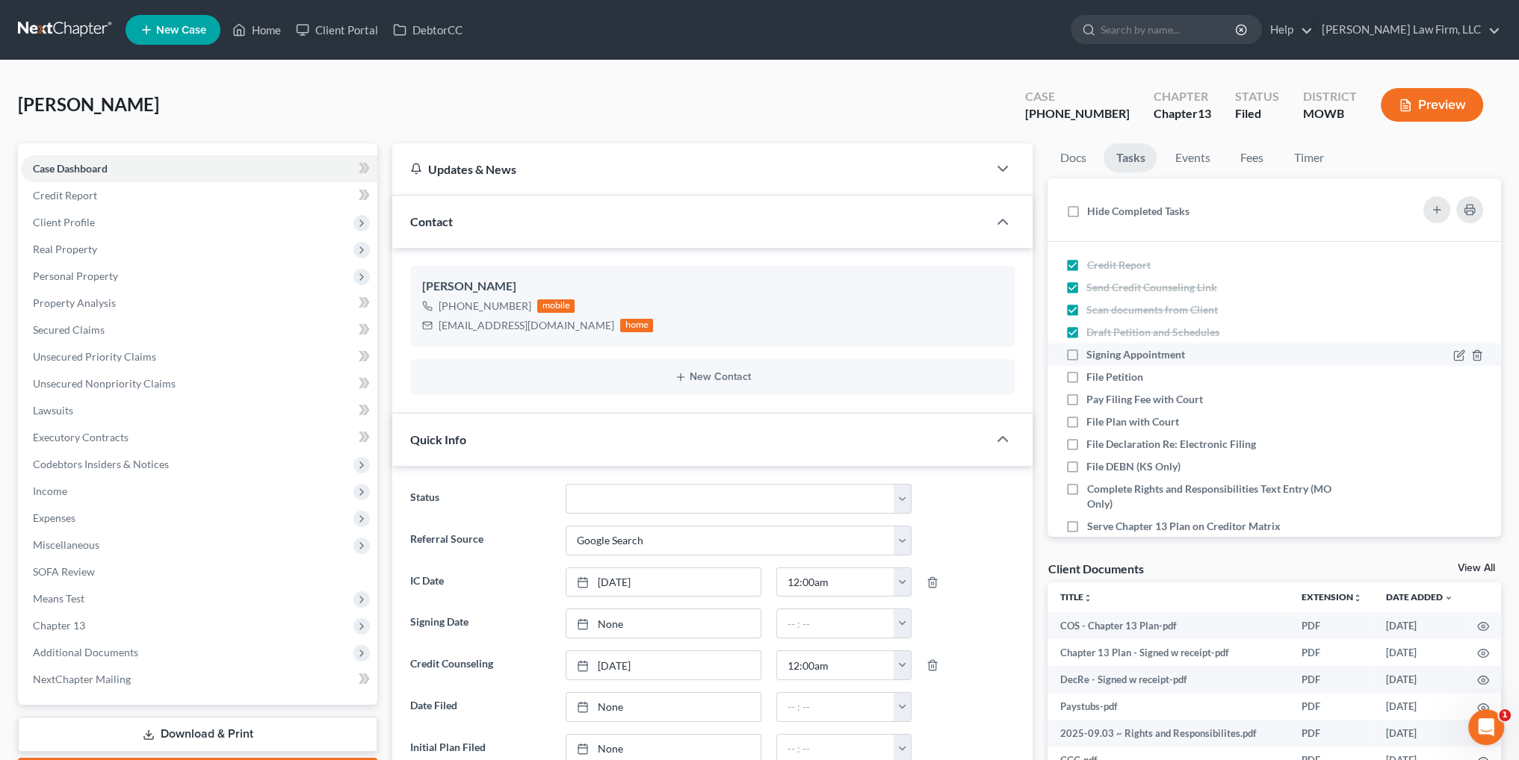
click at [1086, 353] on label "Signing Appointment" at bounding box center [1141, 354] width 111 height 15
click at [1092, 353] on input "Signing Appointment" at bounding box center [1097, 352] width 10 height 10
checkbox input "true"
click at [1086, 377] on label "File Petition" at bounding box center [1120, 377] width 69 height 15
click at [1092, 377] on input "File Petition" at bounding box center [1097, 375] width 10 height 10
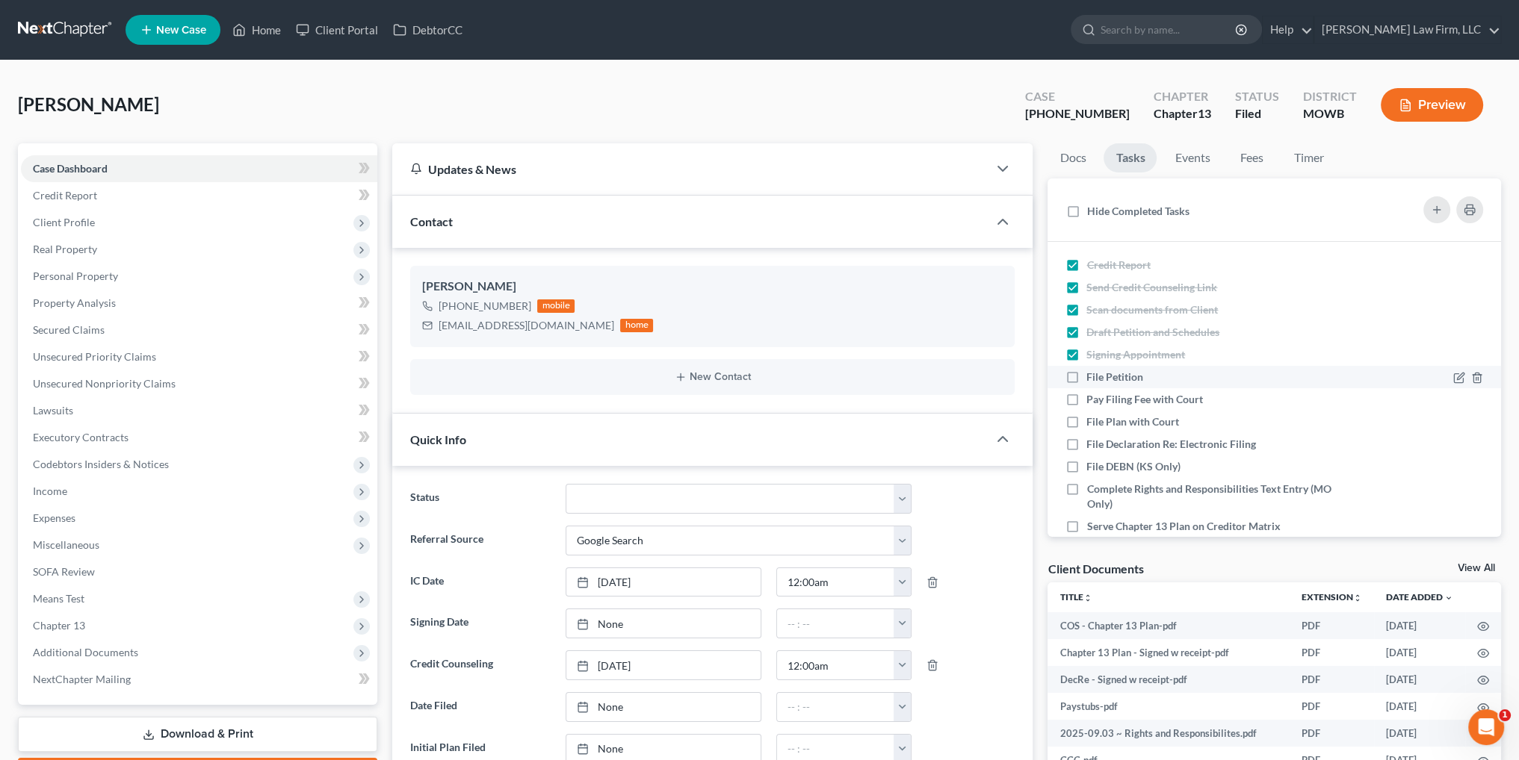
checkbox input "true"
click at [1086, 395] on label "Pay Filing Fee with Court" at bounding box center [1150, 399] width 128 height 15
click at [1092, 395] on input "Pay Filing Fee with Court" at bounding box center [1097, 397] width 10 height 10
checkbox input "true"
click at [1086, 418] on label "File Plan with Court" at bounding box center [1138, 422] width 105 height 15
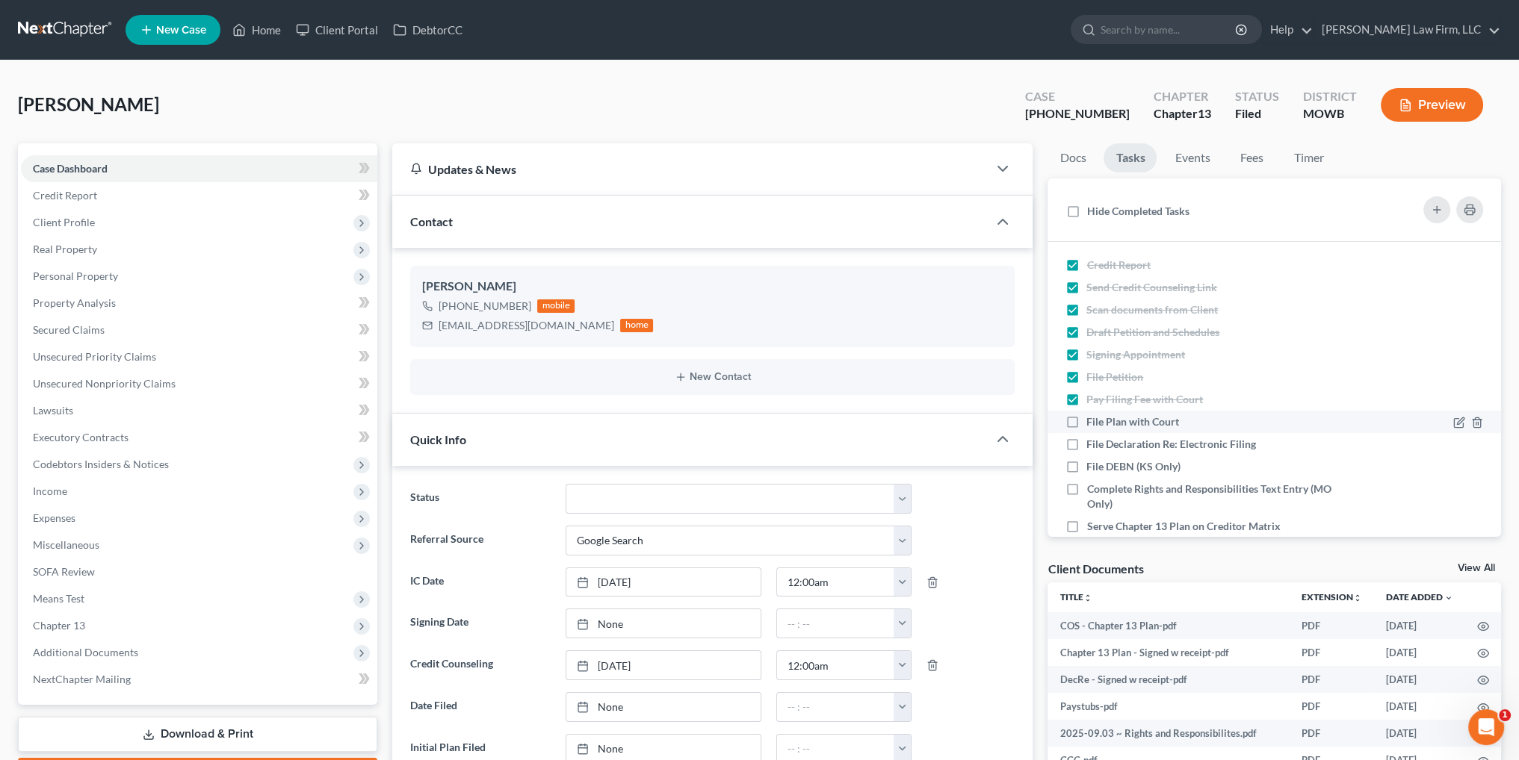
click at [1092, 418] on input "File Plan with Court" at bounding box center [1097, 420] width 10 height 10
checkbox input "true"
click at [1086, 438] on label "File Declaration Re: Electronic Filing" at bounding box center [1177, 444] width 182 height 15
click at [1092, 438] on input "File Declaration Re: Electronic Filing" at bounding box center [1097, 442] width 10 height 10
checkbox input "true"
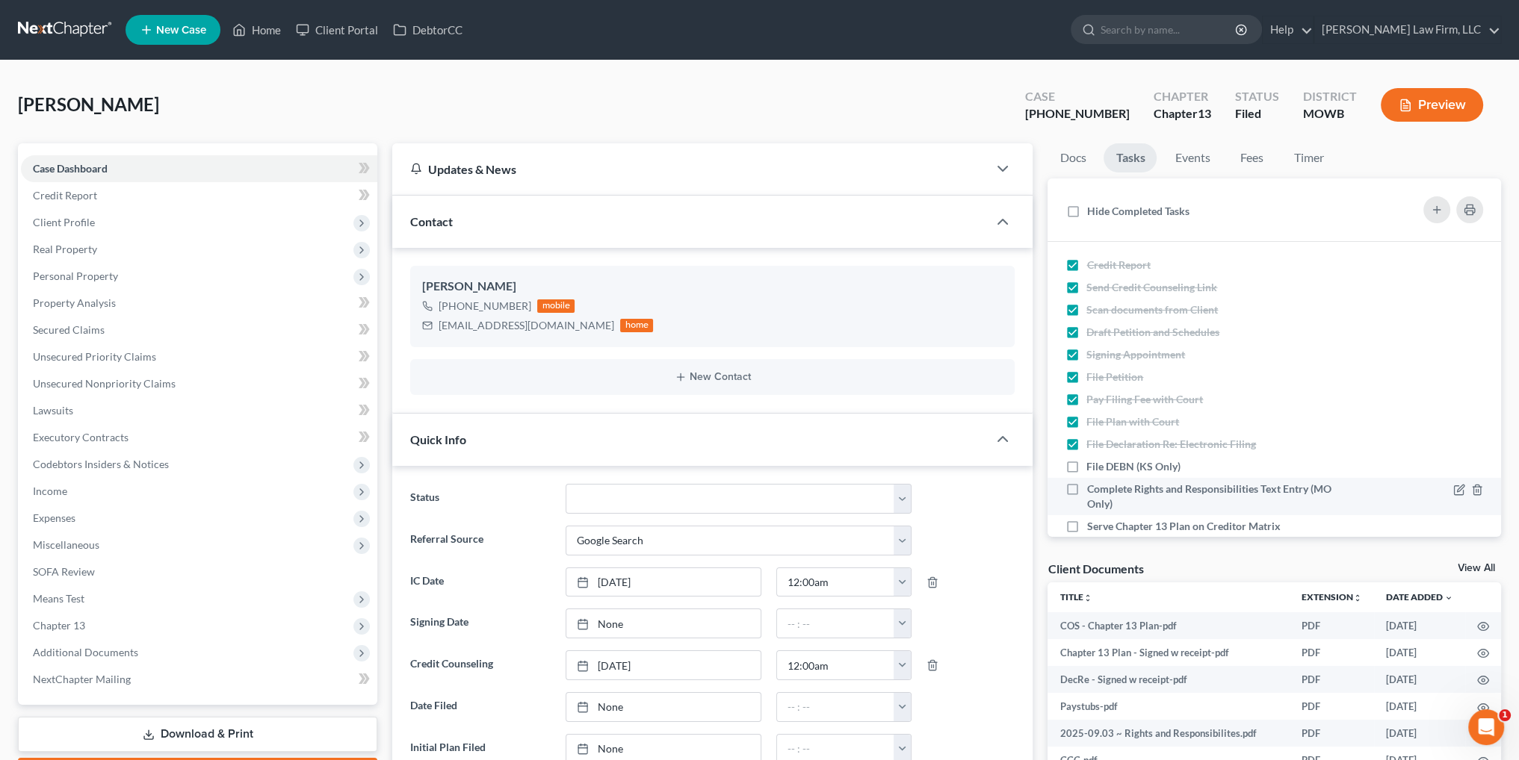
click at [1086, 487] on label "Complete Rights and Responsibilities Text Entry (MO Only)" at bounding box center [1221, 497] width 270 height 30
click at [1092, 487] on input "Complete Rights and Responsibilities Text Entry (MO Only)" at bounding box center [1097, 487] width 10 height 10
checkbox input "true"
click at [1086, 526] on label "Serve Chapter 13 Plan on Creditor Matrix" at bounding box center [1188, 526] width 205 height 15
click at [1092, 526] on input "Serve Chapter 13 Plan on Creditor Matrix" at bounding box center [1097, 524] width 10 height 10
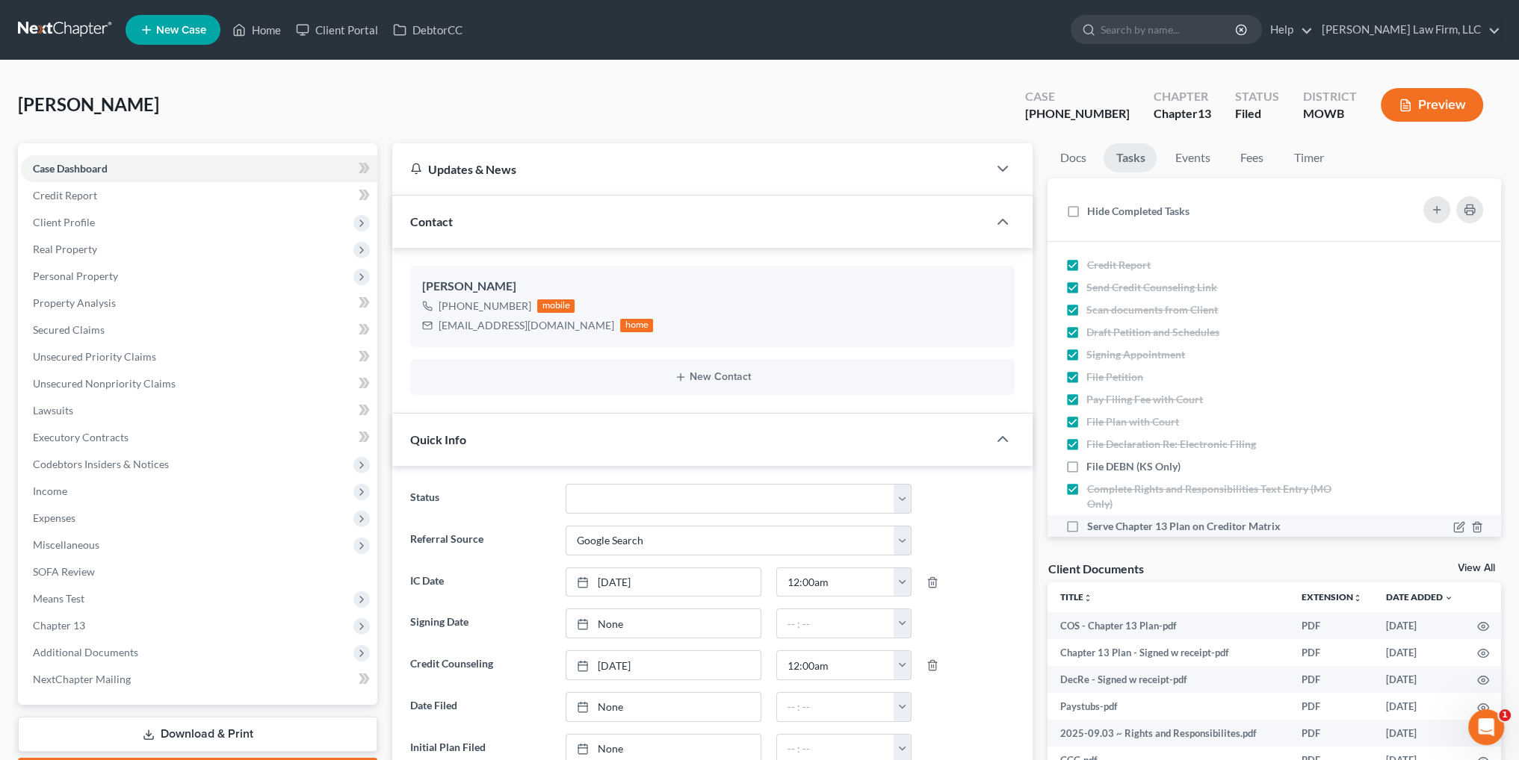
checkbox input "true"
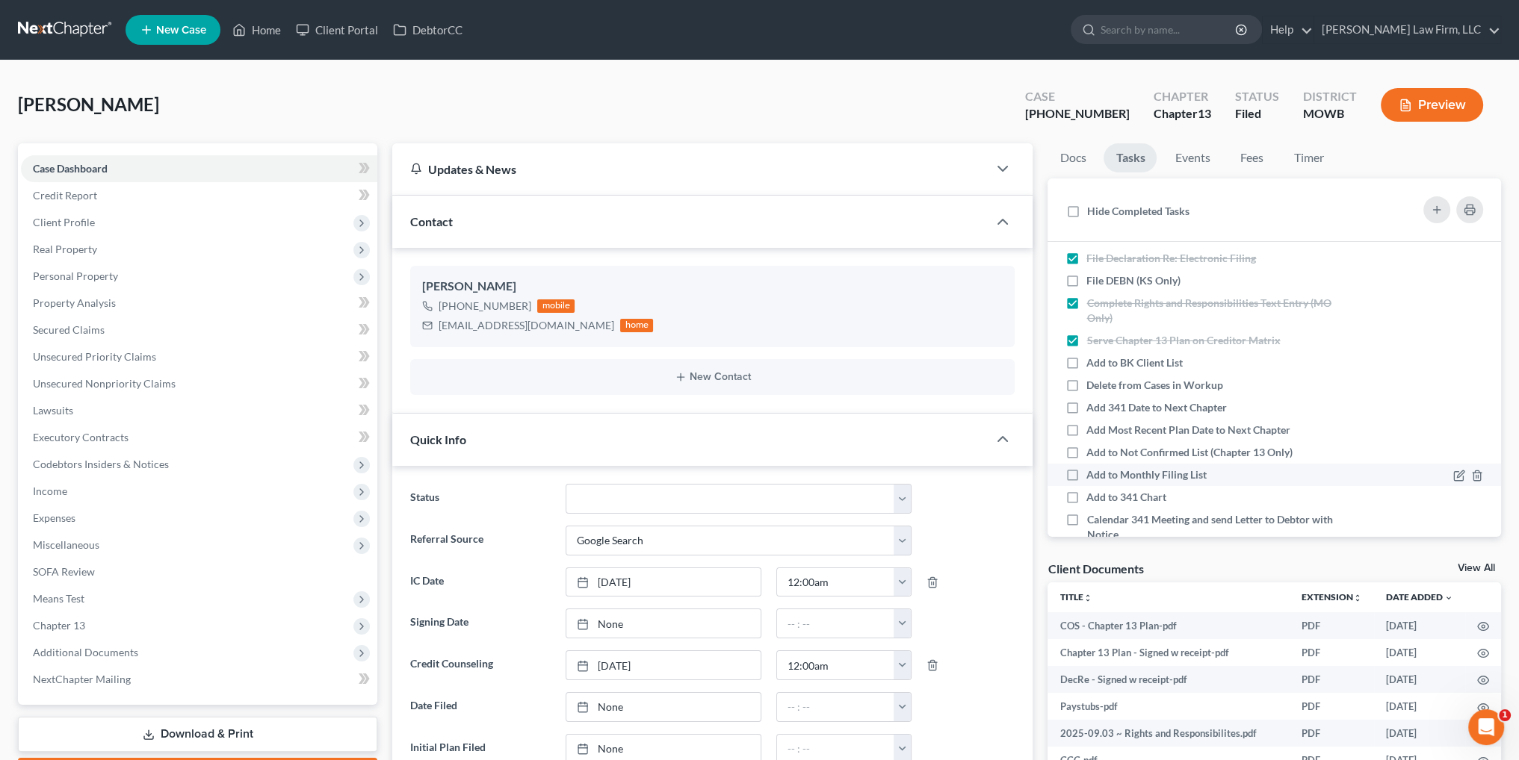
scroll to position [224, 0]
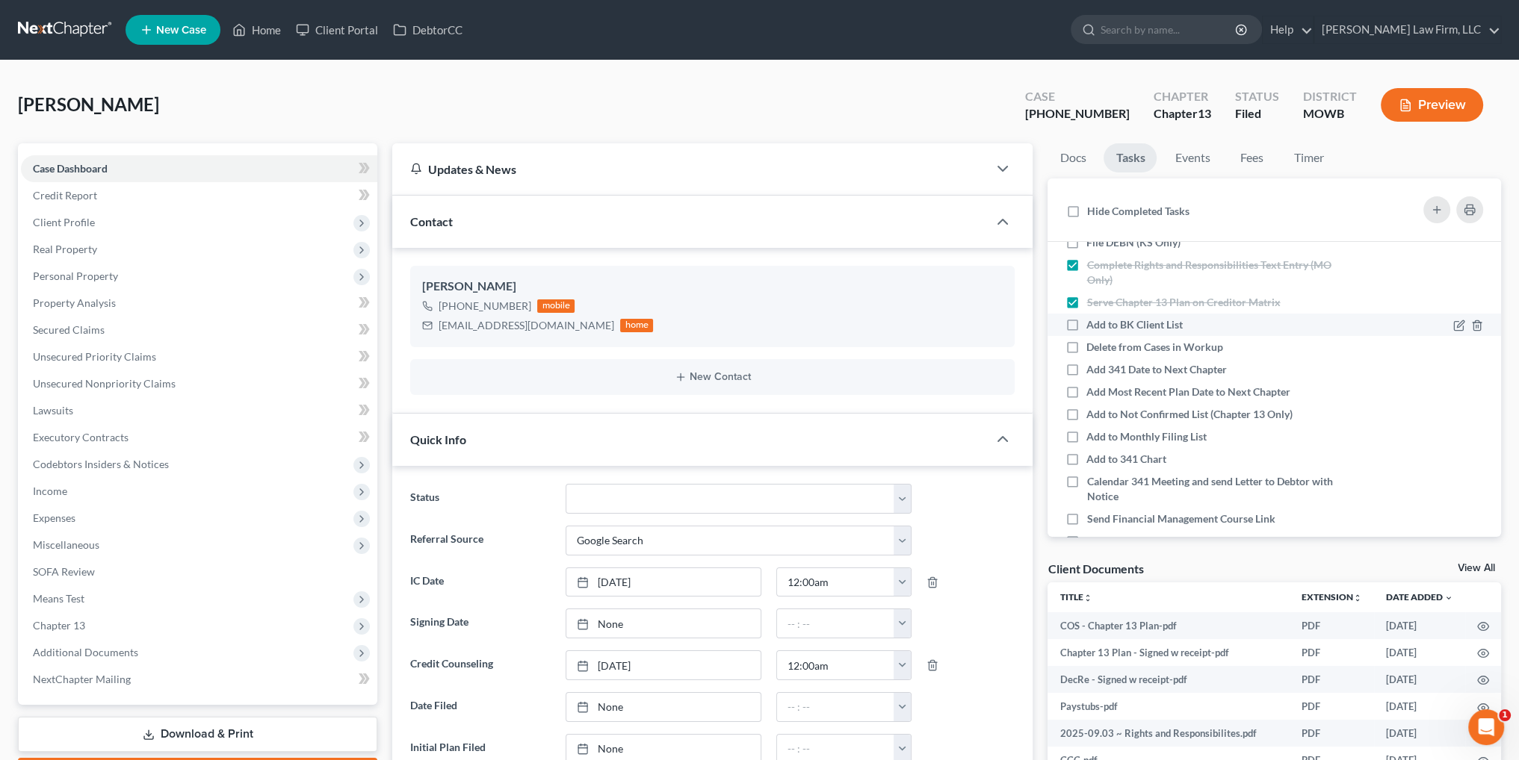
click at [1086, 323] on label "Add to BK Client List" at bounding box center [1140, 324] width 108 height 15
click at [1092, 323] on input "Add to BK Client List" at bounding box center [1097, 322] width 10 height 10
checkbox input "true"
drag, startPoint x: 1073, startPoint y: 346, endPoint x: 1072, endPoint y: 354, distance: 8.4
click at [1086, 347] on label "Delete from Cases in Workup" at bounding box center [1160, 347] width 149 height 15
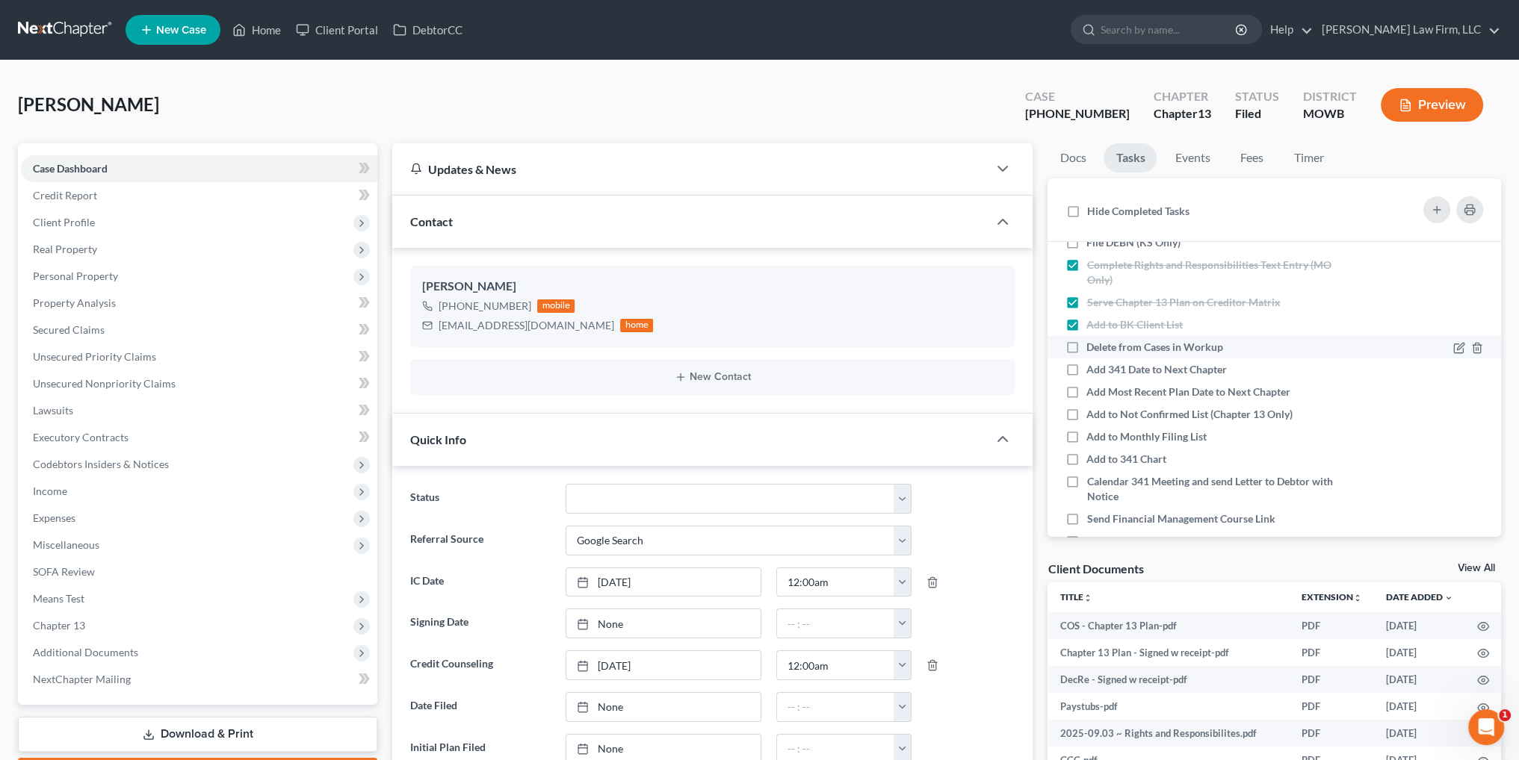
click at [1092, 347] on input "Delete from Cases in Workup" at bounding box center [1097, 345] width 10 height 10
checkbox input "true"
click at [1086, 362] on label "Add 341 Date to Next Chapter" at bounding box center [1162, 369] width 152 height 15
click at [1092, 362] on input "Add 341 Date to Next Chapter" at bounding box center [1097, 367] width 10 height 10
checkbox input "true"
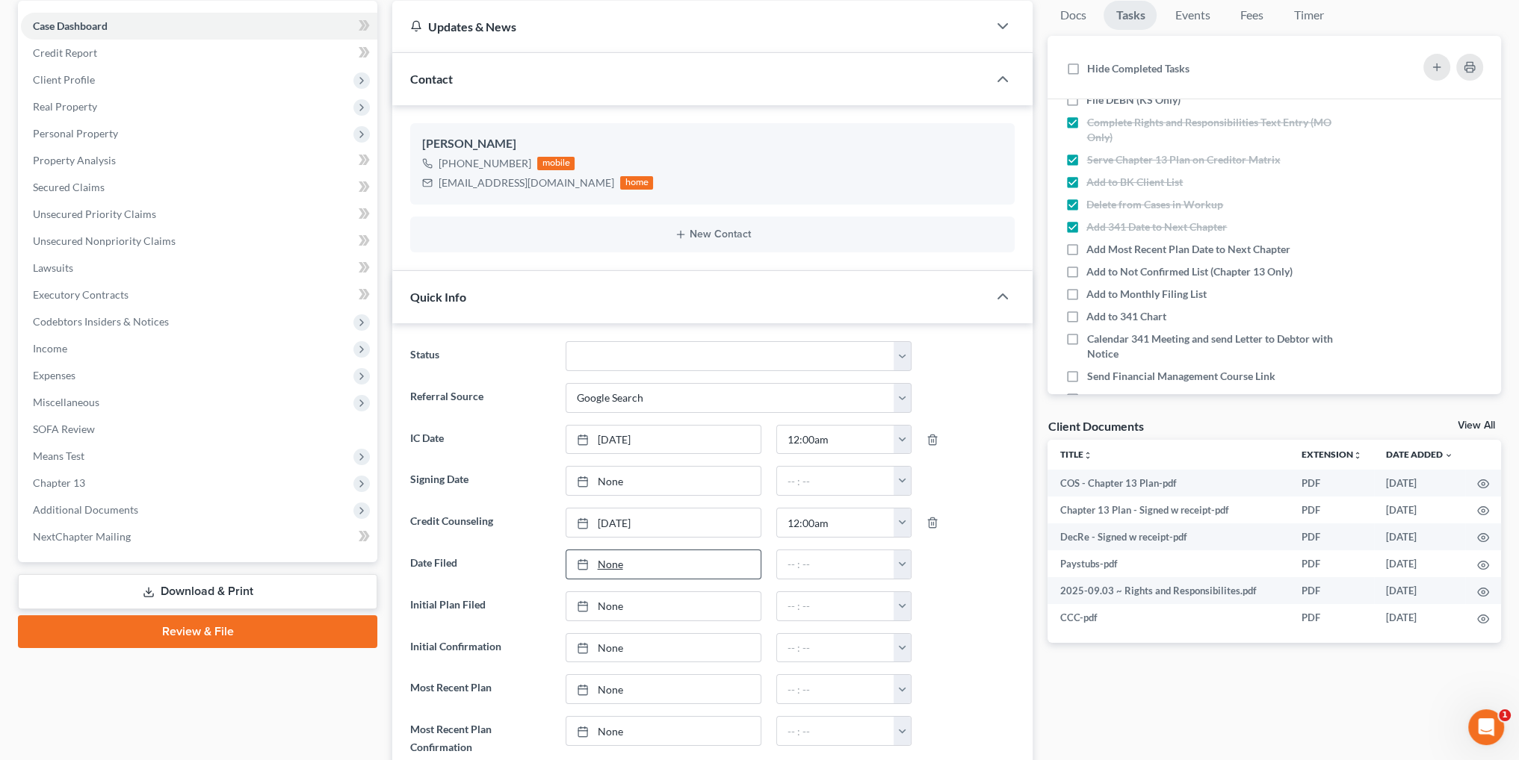
scroll to position [149, 0]
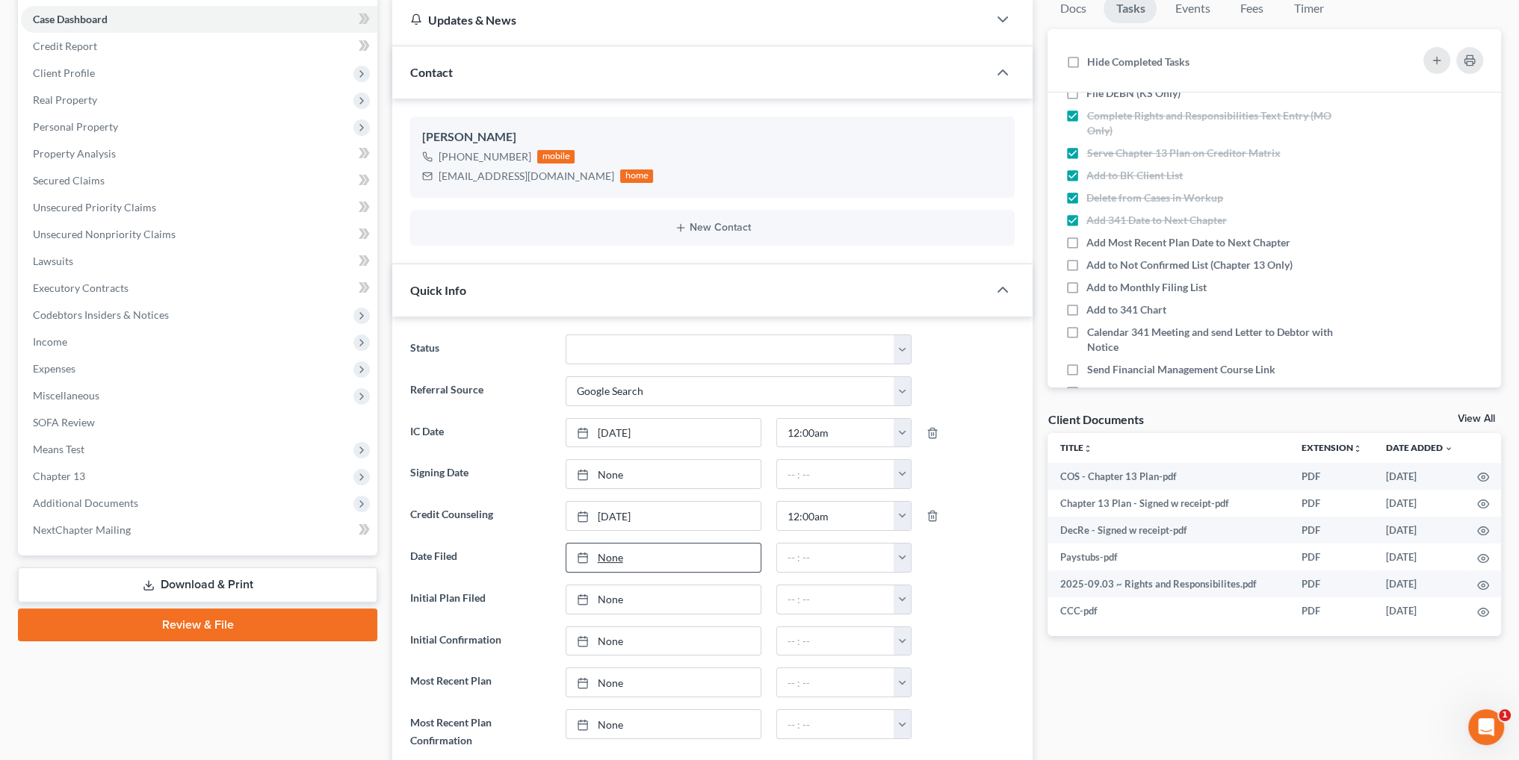
type input "9/11/2025"
click at [600, 552] on link "None" at bounding box center [663, 558] width 194 height 28
click at [900, 550] on button "button" at bounding box center [901, 558] width 17 height 28
click at [927, 583] on link "12:00am" at bounding box center [936, 590] width 84 height 25
type input "12:00am"
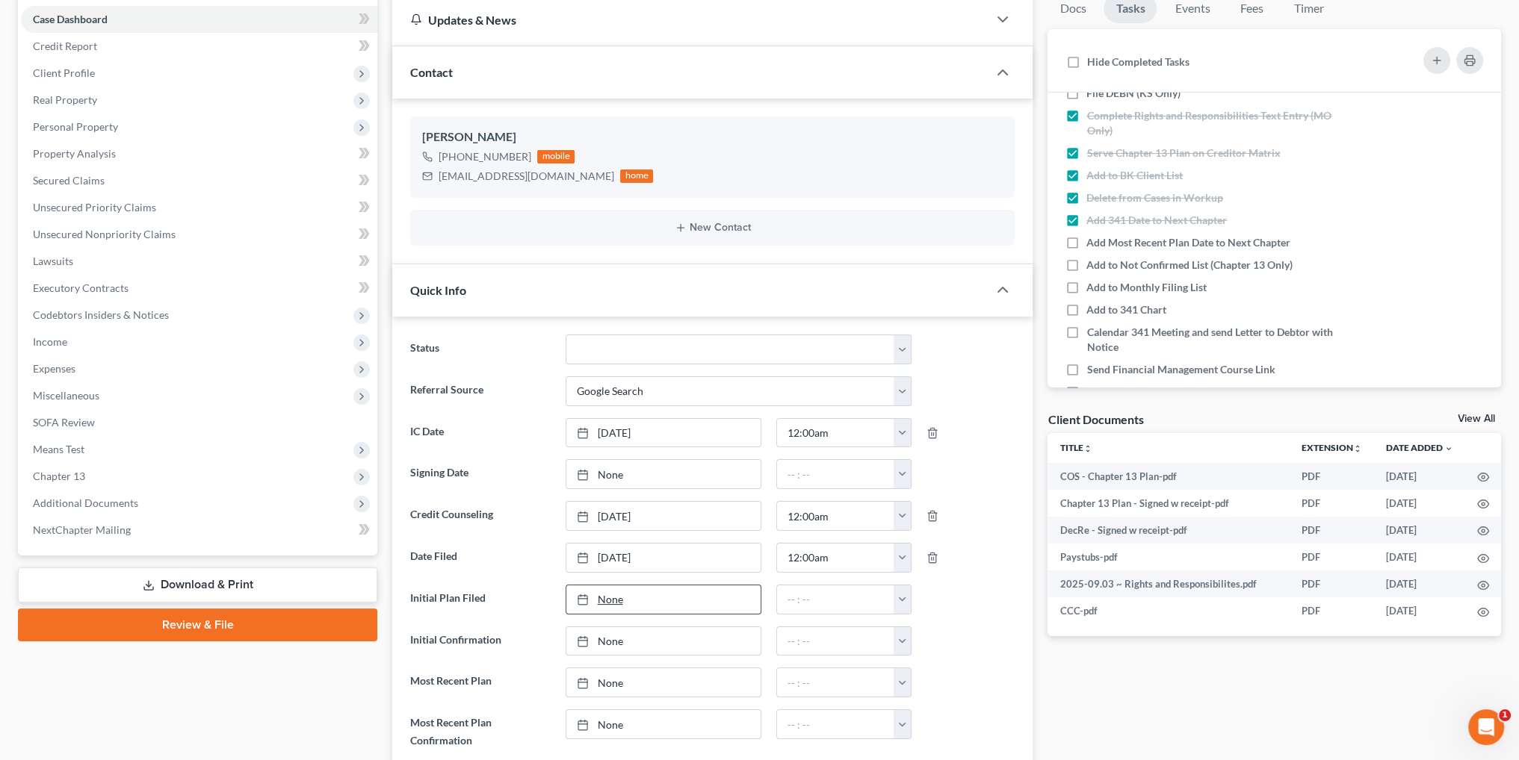
click at [620, 591] on link "None" at bounding box center [663, 600] width 194 height 28
click at [902, 593] on button "button" at bounding box center [901, 600] width 17 height 28
click at [939, 451] on link "12:00am" at bounding box center [936, 454] width 84 height 25
type input "12:00am"
type input "9/11/2025"
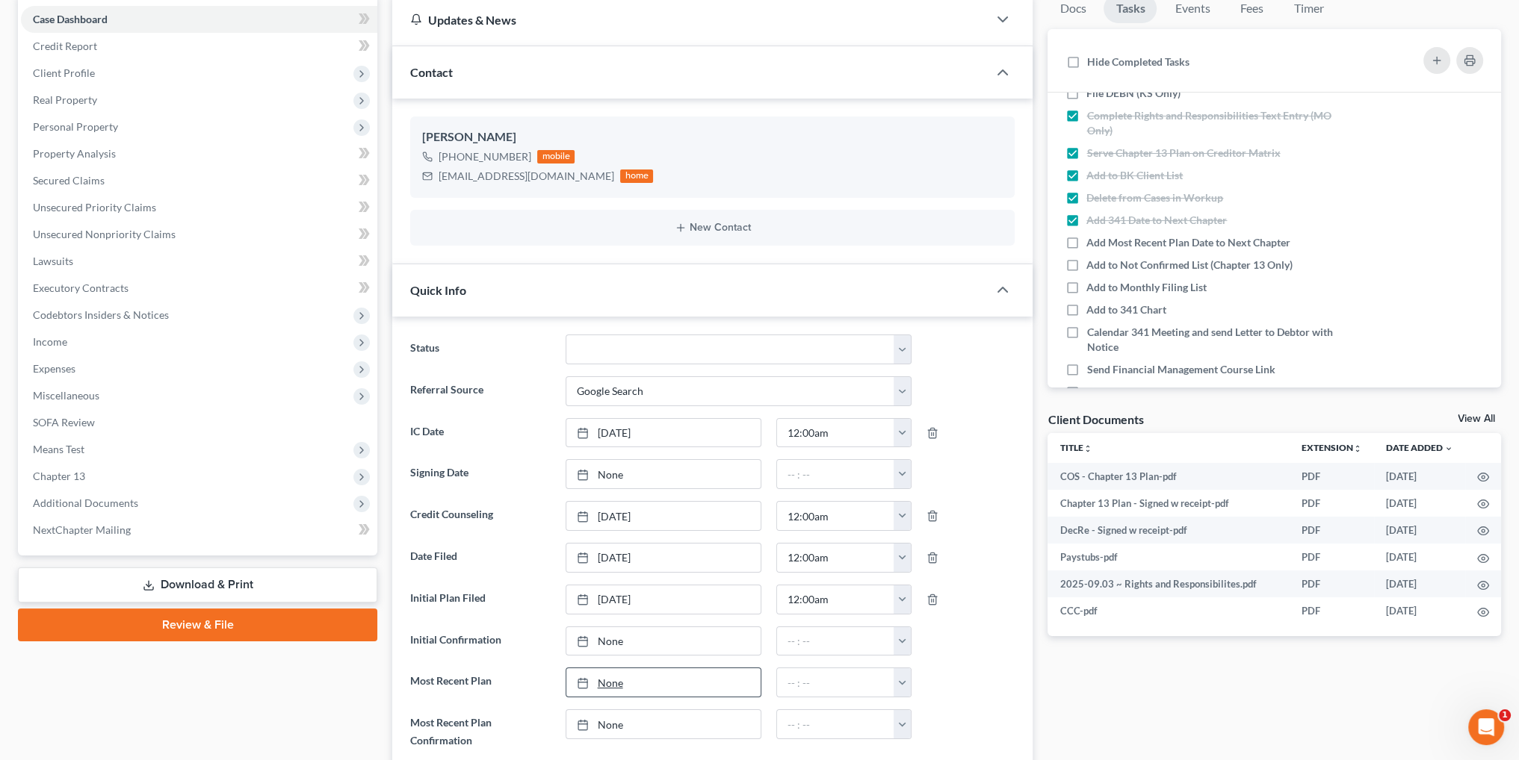
click at [613, 682] on link "None" at bounding box center [663, 683] width 194 height 28
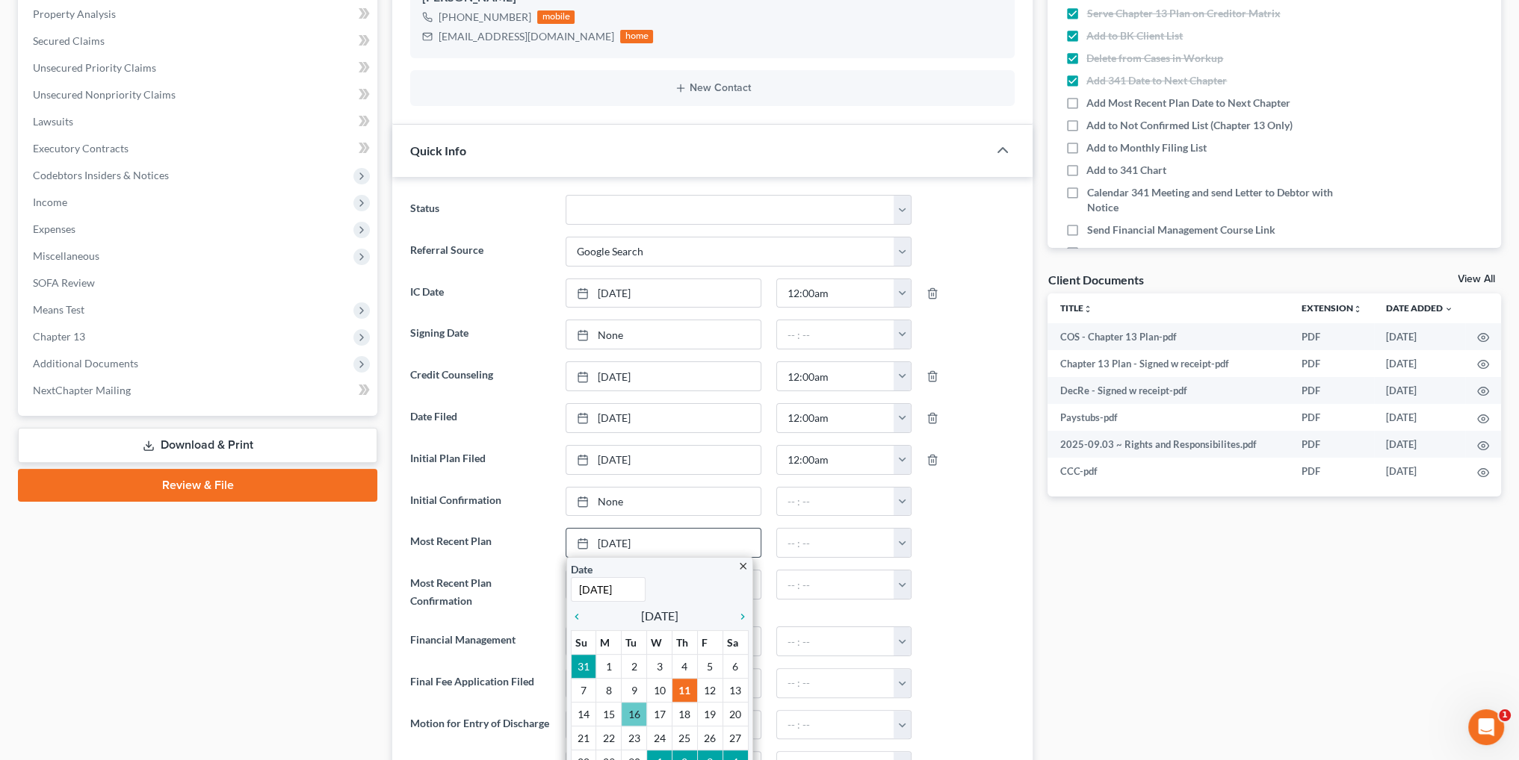
scroll to position [299, 0]
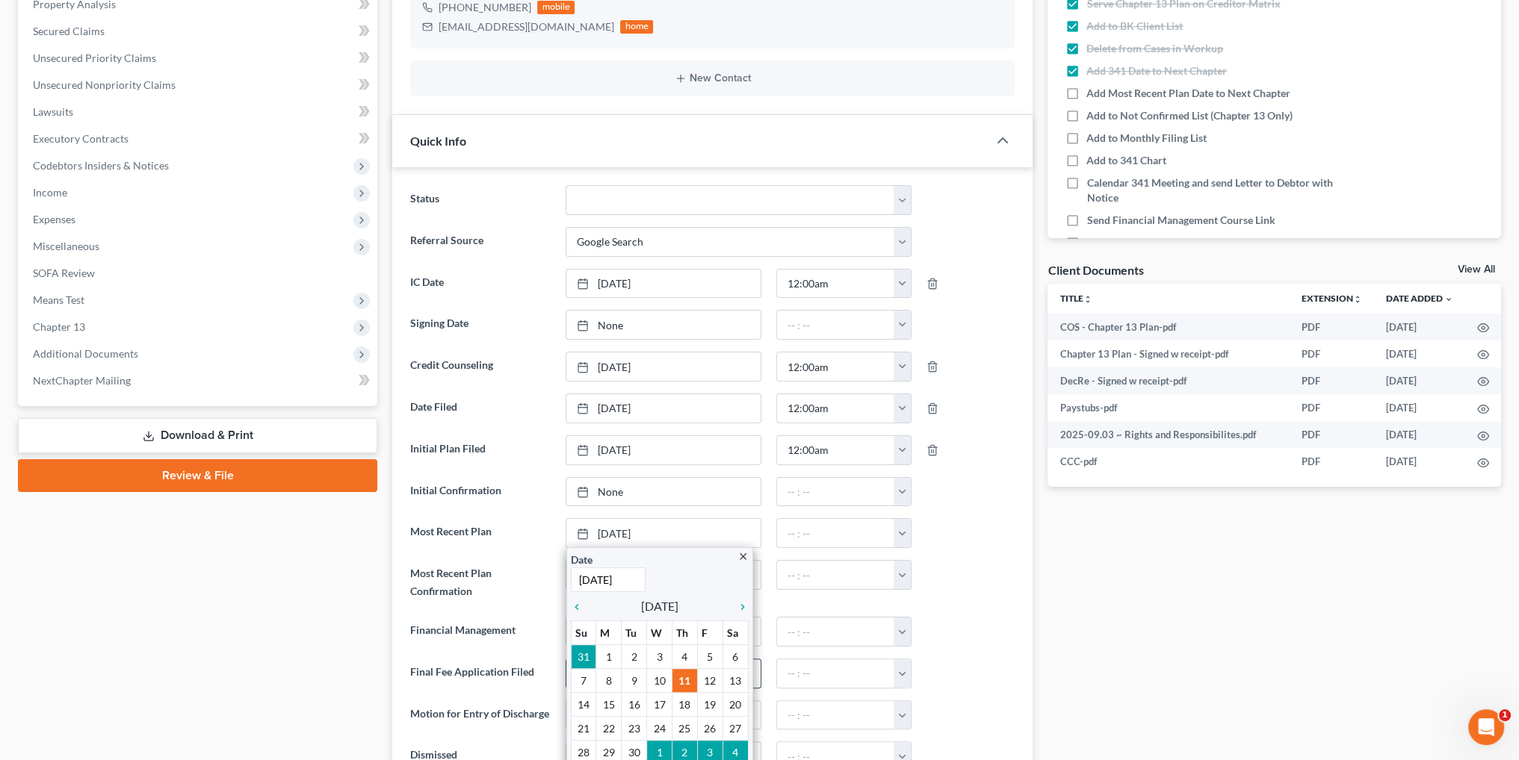
drag, startPoint x: 666, startPoint y: 677, endPoint x: 680, endPoint y: 661, distance: 21.7
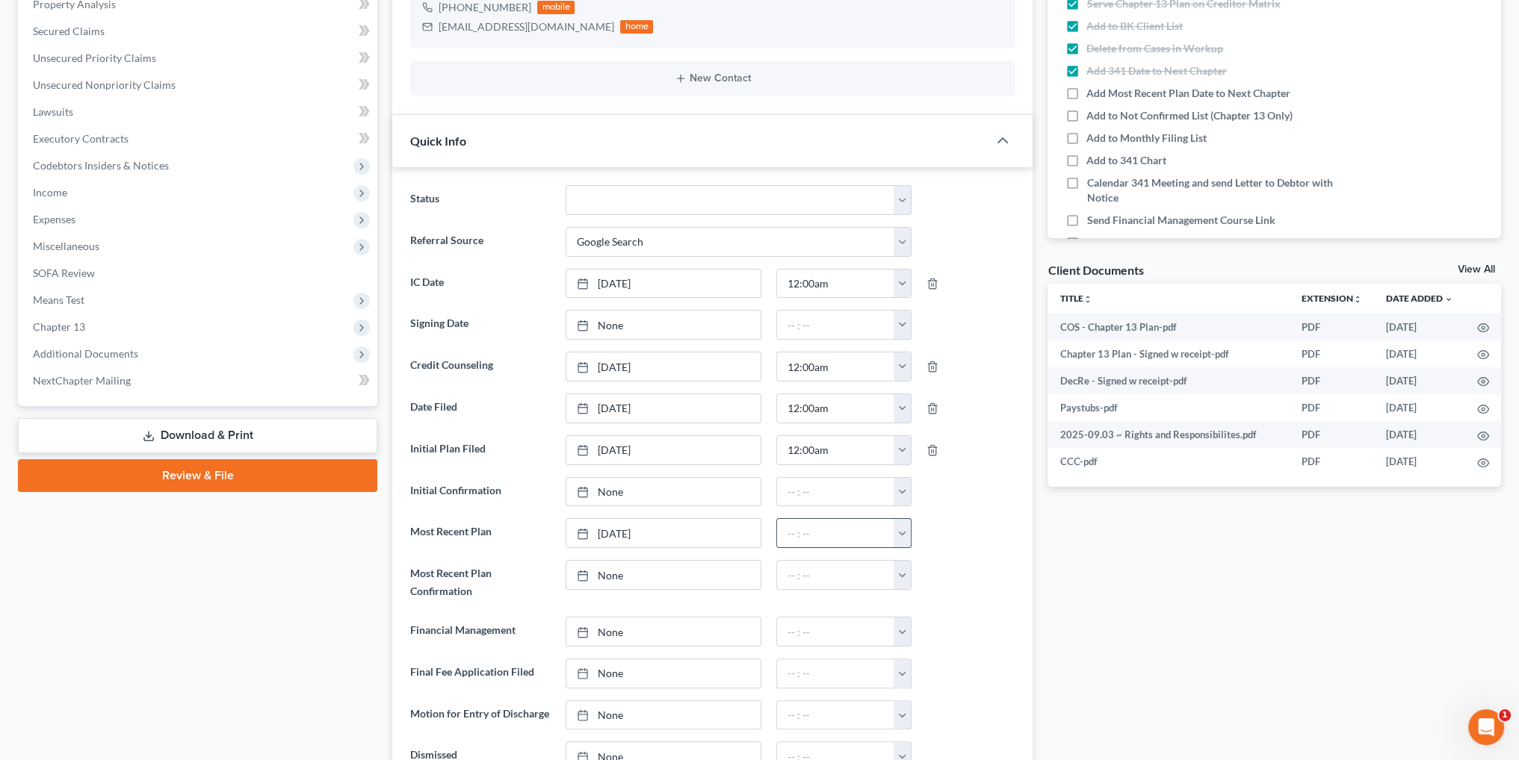
click at [899, 530] on button "button" at bounding box center [901, 533] width 17 height 28
click at [925, 559] on link "12:00am" at bounding box center [936, 565] width 84 height 25
type input "12:00am"
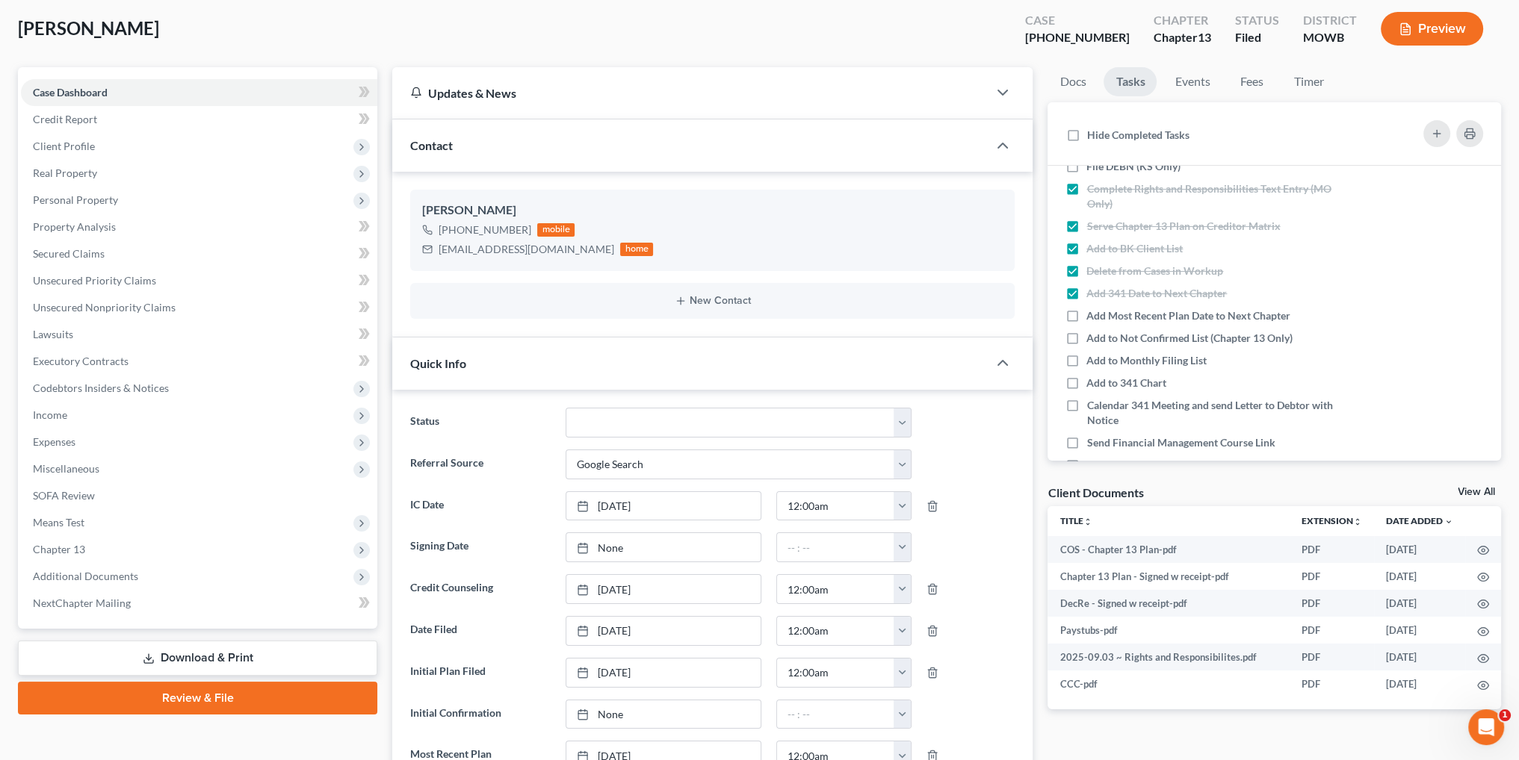
scroll to position [75, 0]
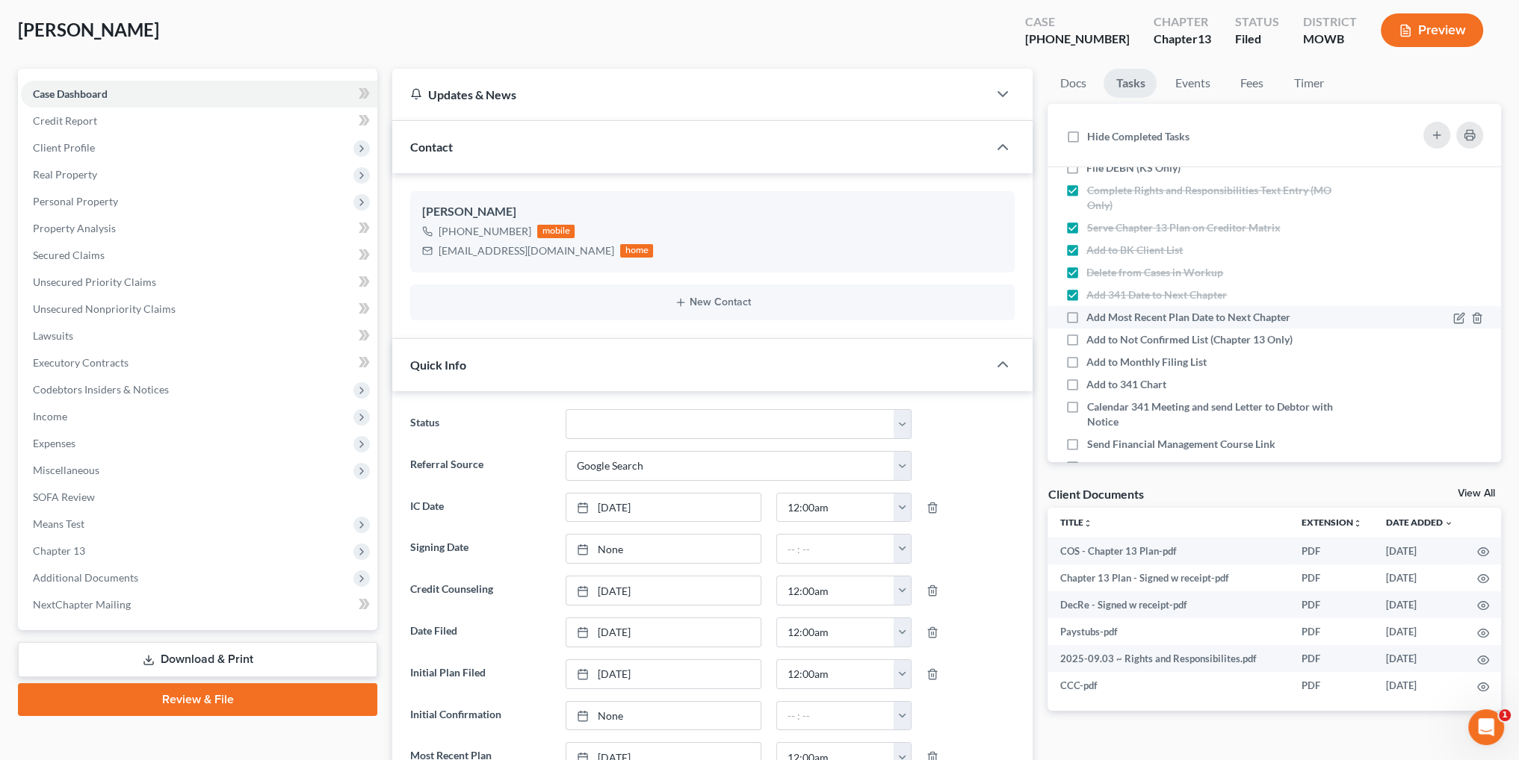
click at [1086, 316] on label "Add Most Recent Plan Date to Next Chapter" at bounding box center [1194, 317] width 216 height 15
click at [1092, 316] on input "Add Most Recent Plan Date to Next Chapter" at bounding box center [1097, 315] width 10 height 10
checkbox input "true"
click at [1086, 332] on label "Add to Not Confirmed List (Chapter 13 Only)" at bounding box center [1195, 339] width 218 height 15
click at [1092, 332] on input "Add to Not Confirmed List (Chapter 13 Only)" at bounding box center [1097, 337] width 10 height 10
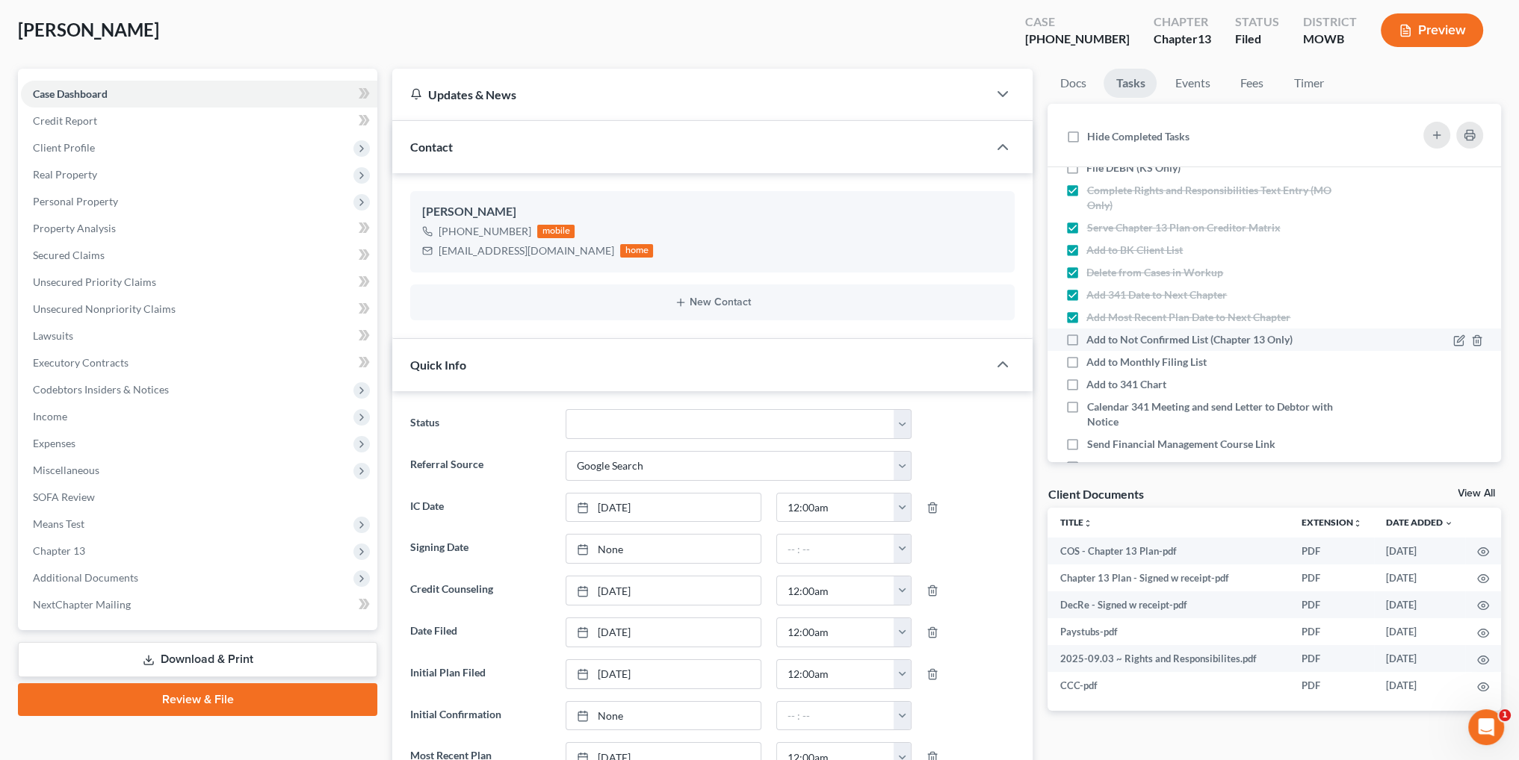
checkbox input "true"
click at [1086, 358] on label "Add to Monthly Filing List" at bounding box center [1152, 362] width 132 height 15
click at [1092, 358] on input "Add to Monthly Filing List" at bounding box center [1097, 360] width 10 height 10
checkbox input "true"
click at [1086, 380] on label "Add to 341 Chart" at bounding box center [1132, 384] width 92 height 15
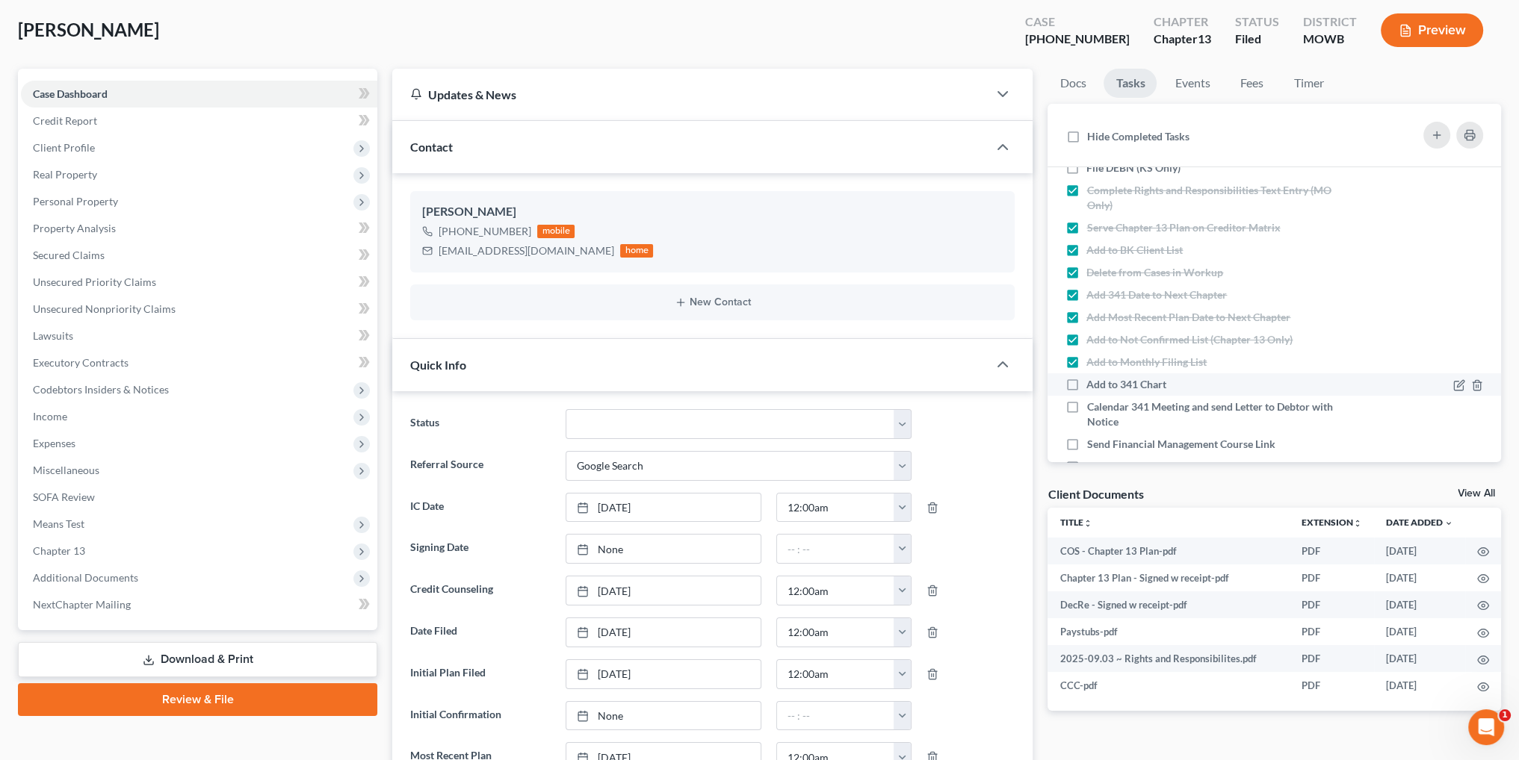
click at [1092, 380] on input "Add to 341 Chart" at bounding box center [1097, 382] width 10 height 10
checkbox input "true"
click at [1086, 400] on label "Calendar 341 Meeting and send Letter to Debtor with Notice" at bounding box center [1221, 415] width 270 height 30
click at [1092, 400] on input "Calendar 341 Meeting and send Letter to Debtor with Notice" at bounding box center [1097, 405] width 10 height 10
checkbox input "true"
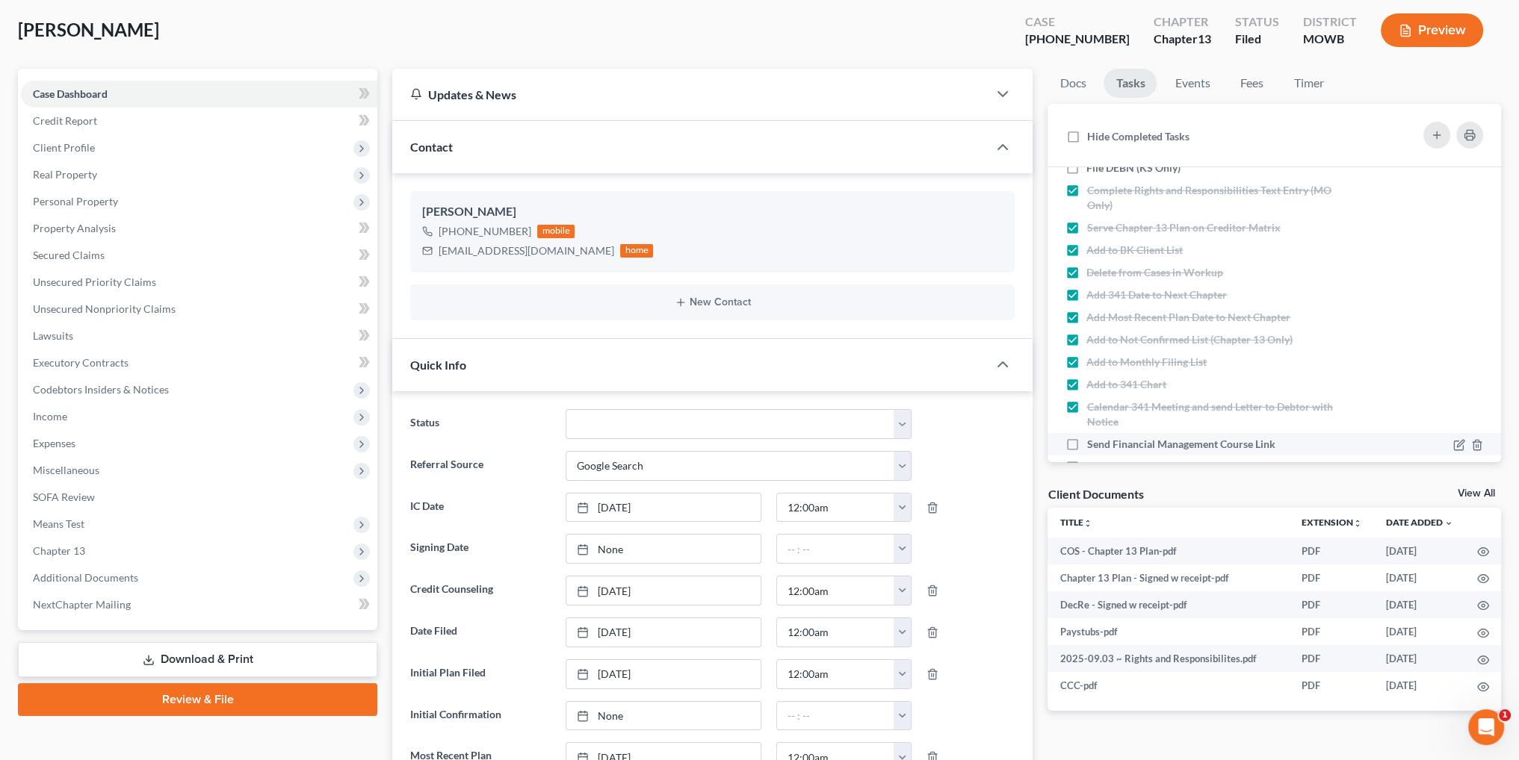
click at [1086, 446] on label "Send Financial Management Course Link" at bounding box center [1186, 444] width 200 height 15
click at [1092, 446] on input "Send Financial Management Course Link" at bounding box center [1097, 442] width 10 height 10
checkbox input "true"
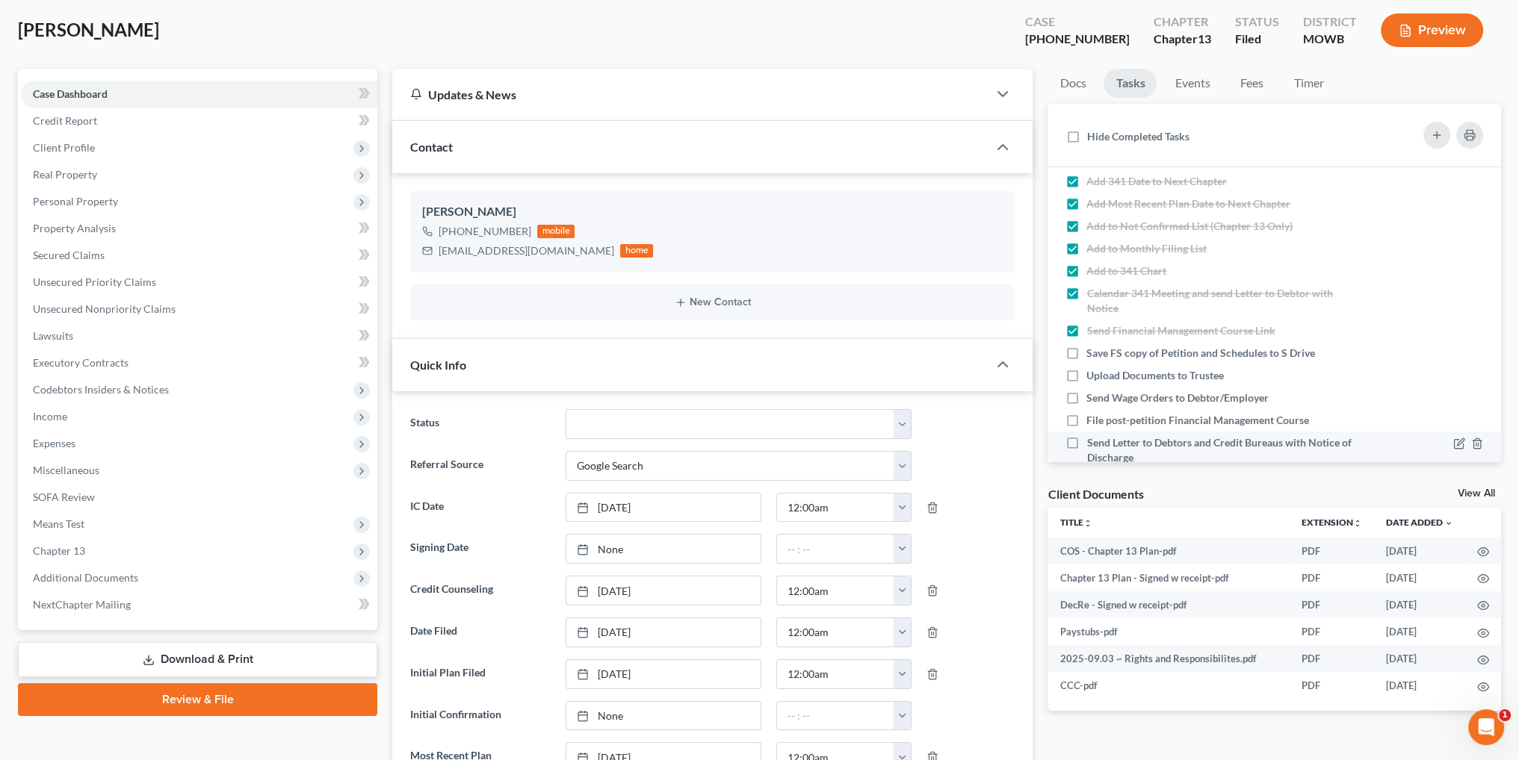
scroll to position [373, 0]
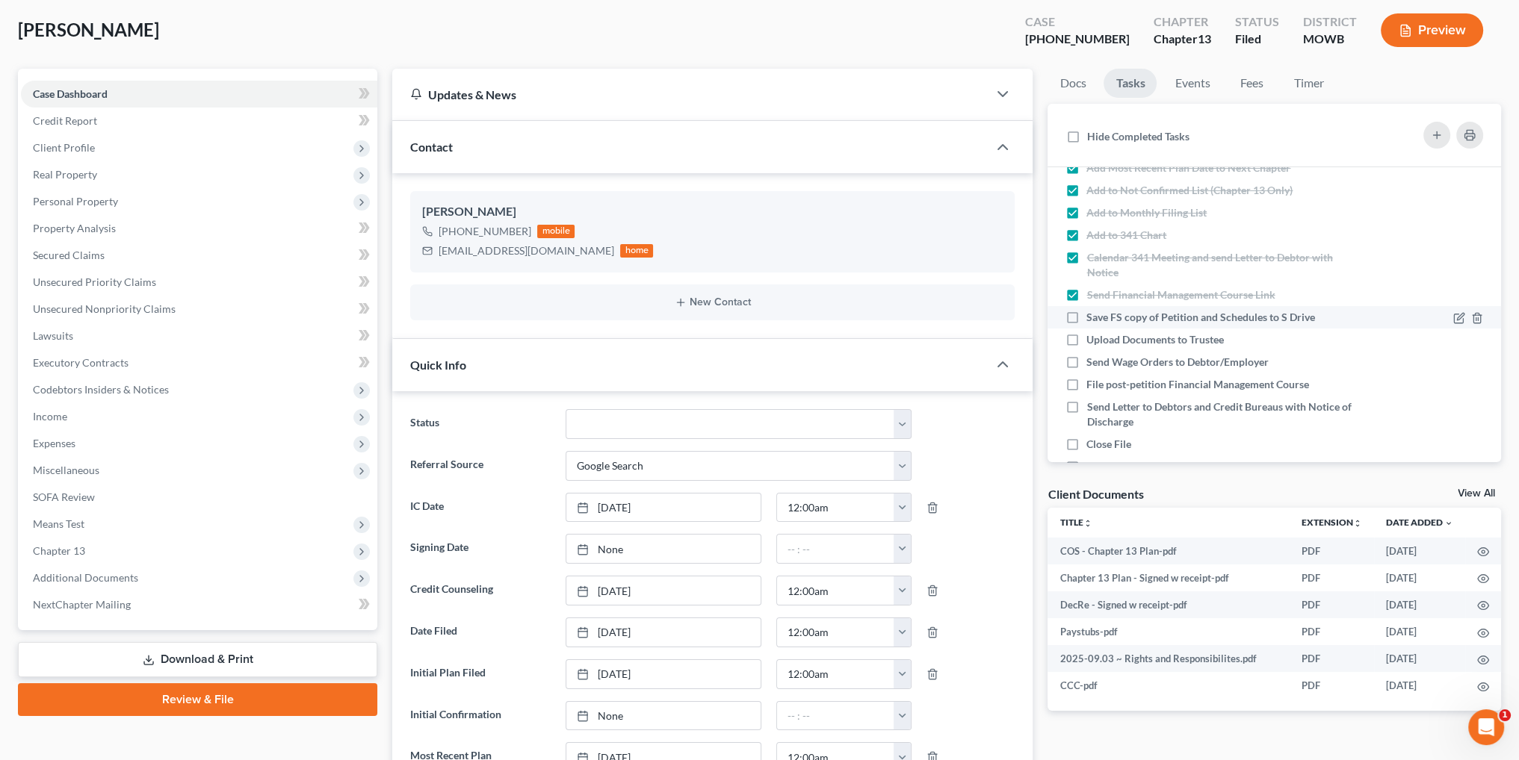
click at [1086, 319] on label "Save FS copy of Petition and Schedules to S Drive" at bounding box center [1206, 317] width 241 height 15
click at [1092, 319] on input "Save FS copy of Petition and Schedules to S Drive" at bounding box center [1097, 315] width 10 height 10
checkbox input "true"
click at [1086, 335] on label "Upload Documents to Trustee" at bounding box center [1160, 339] width 149 height 15
click at [1092, 335] on input "Upload Documents to Trustee" at bounding box center [1097, 337] width 10 height 10
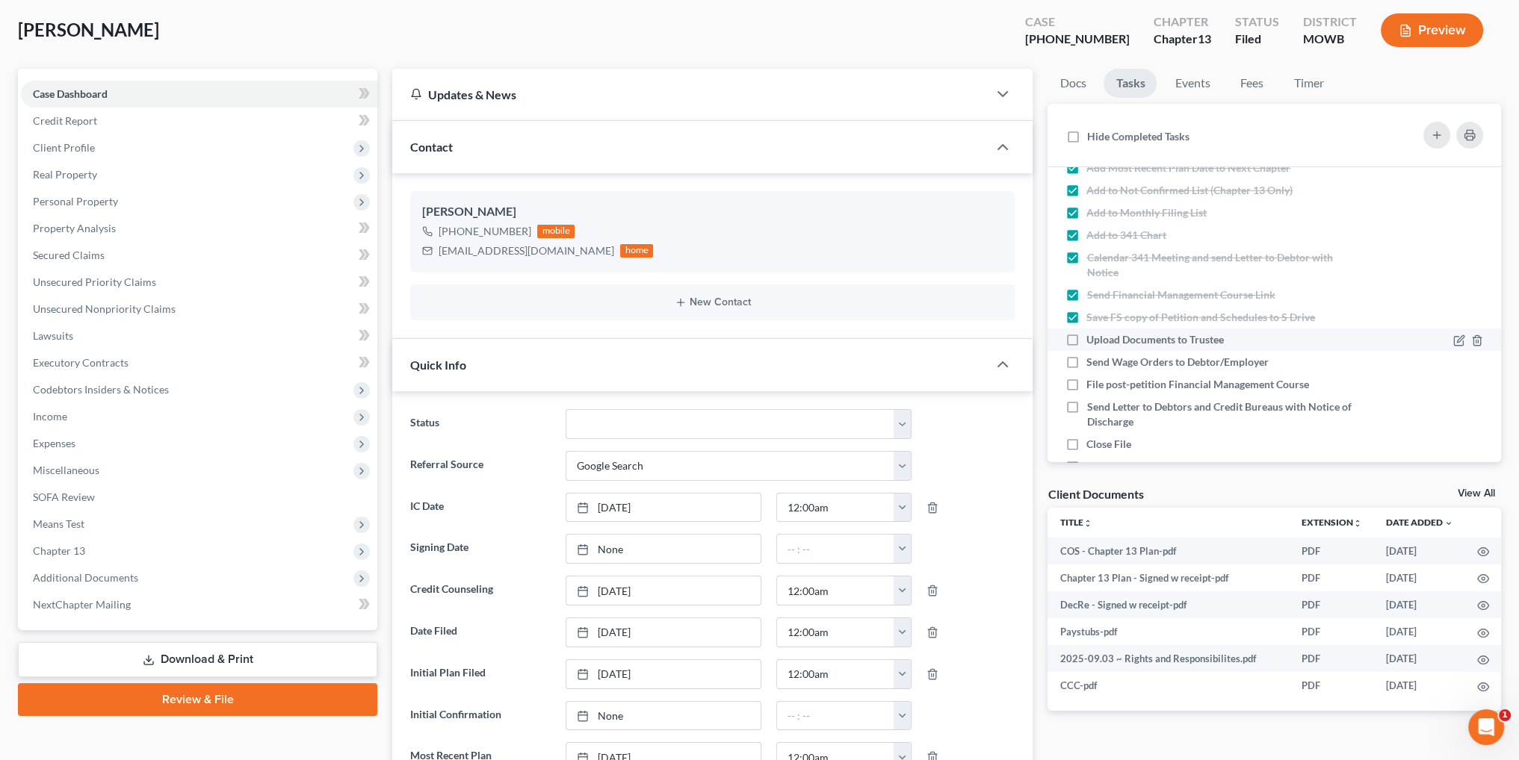
checkbox input "true"
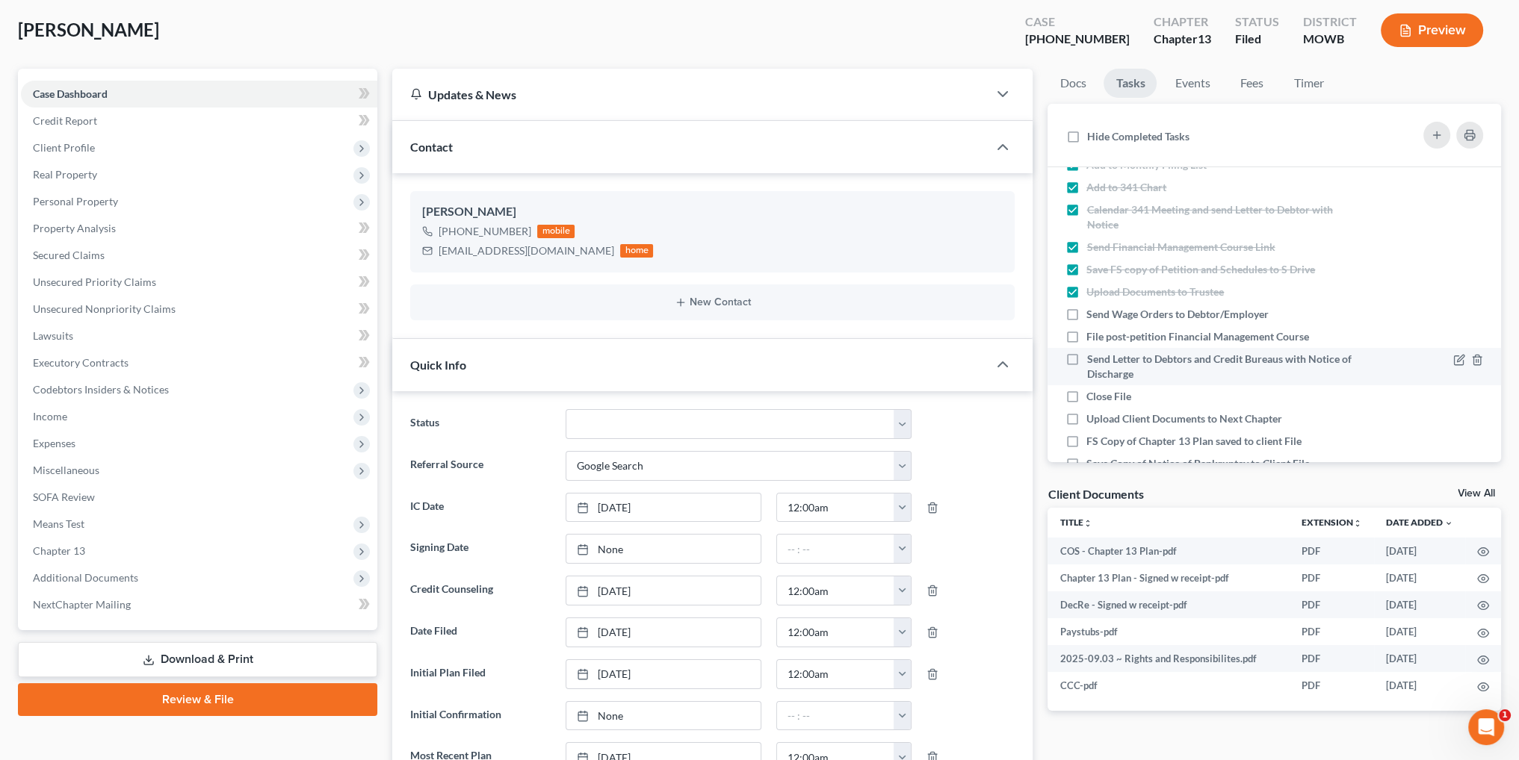
scroll to position [457, 0]
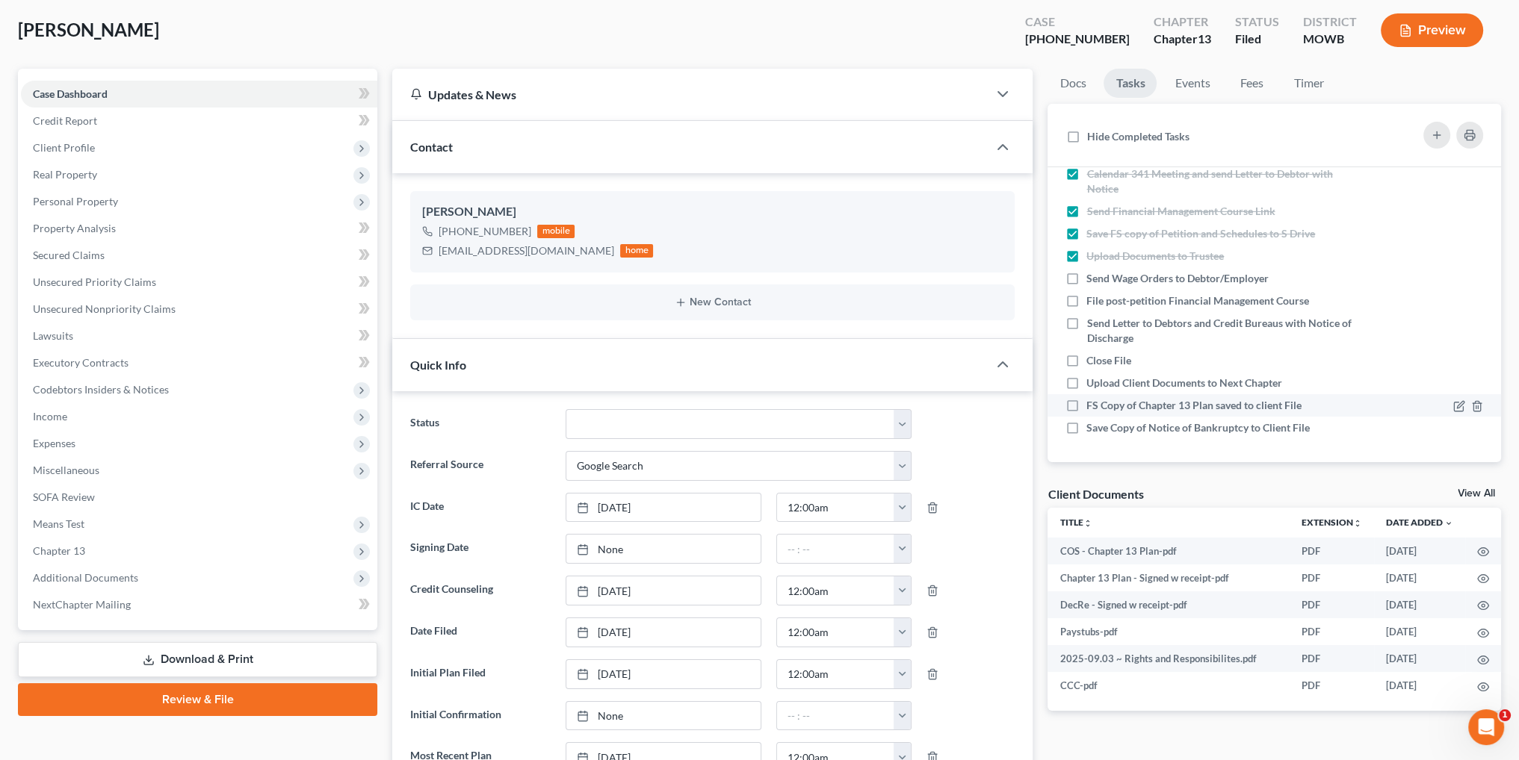
click at [1086, 401] on label "FS Copy of Chapter 13 Plan saved to client File" at bounding box center [1199, 405] width 227 height 15
click at [1092, 401] on input "FS Copy of Chapter 13 Plan saved to client File" at bounding box center [1097, 403] width 10 height 10
checkbox input "true"
click at [1086, 424] on label "Save Copy of Notice of Bankruptcy to Client File" at bounding box center [1203, 428] width 235 height 15
click at [1092, 424] on input "Save Copy of Notice of Bankruptcy to Client File" at bounding box center [1097, 426] width 10 height 10
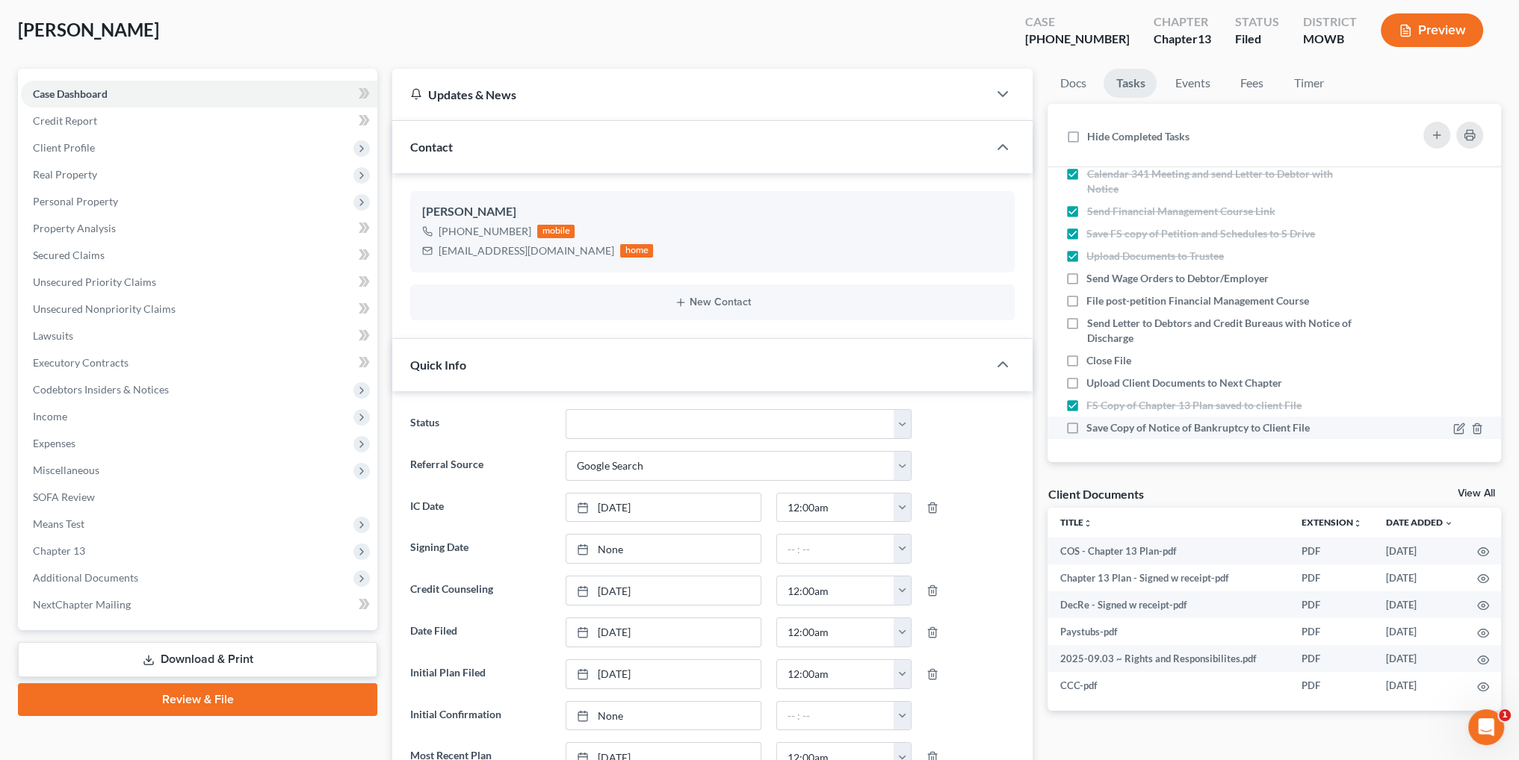
checkbox input "true"
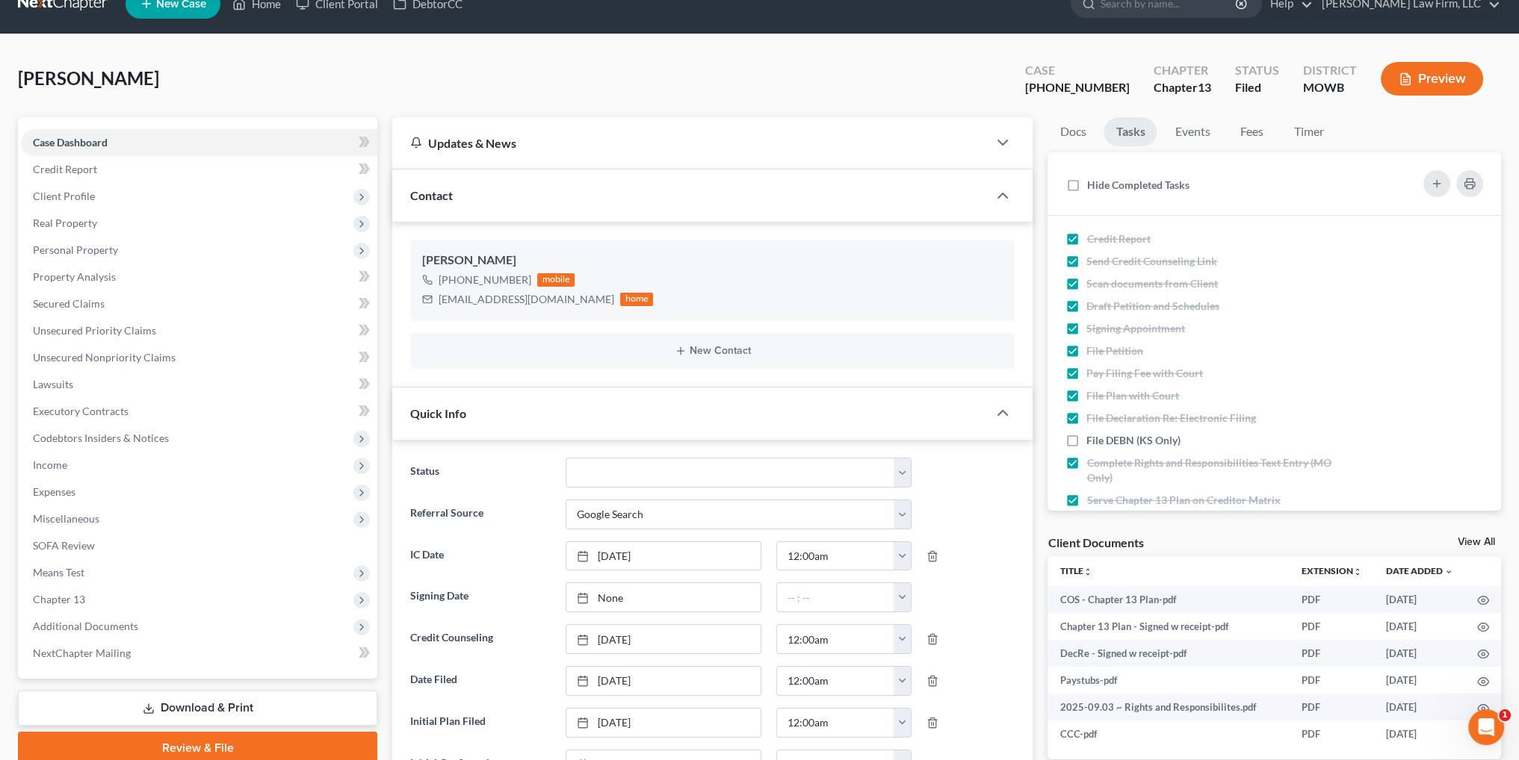
scroll to position [0, 0]
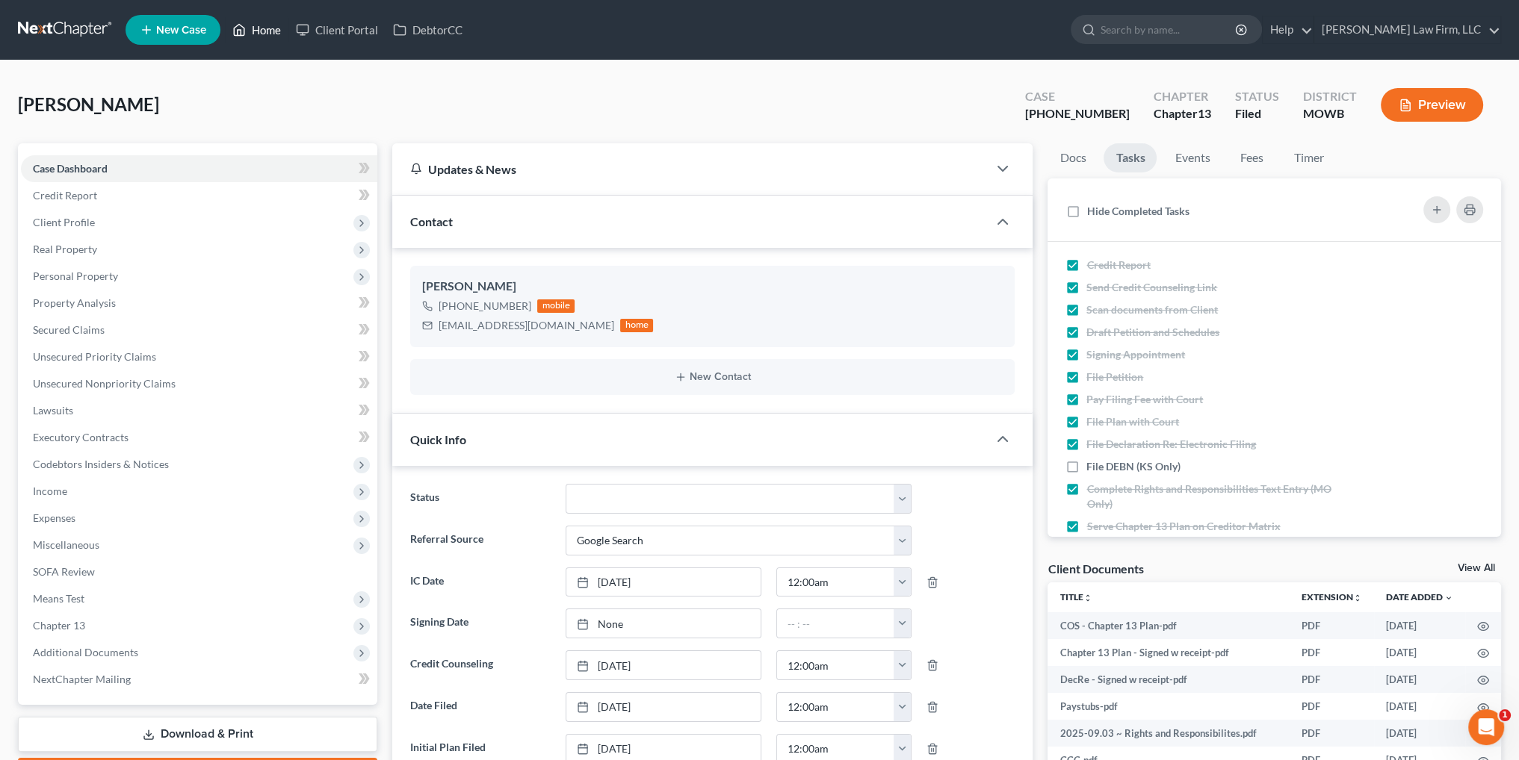
drag, startPoint x: 269, startPoint y: 31, endPoint x: 316, endPoint y: 46, distance: 49.4
click at [269, 31] on link "Home" at bounding box center [256, 29] width 63 height 27
